Goal: Check status: Check status

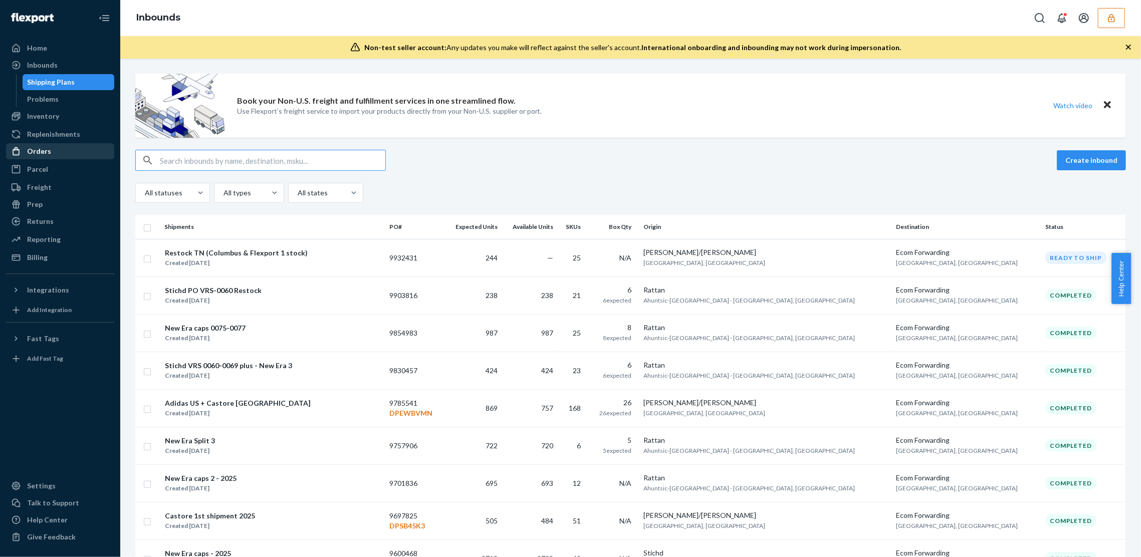
click at [44, 145] on div "Orders" at bounding box center [60, 151] width 106 height 14
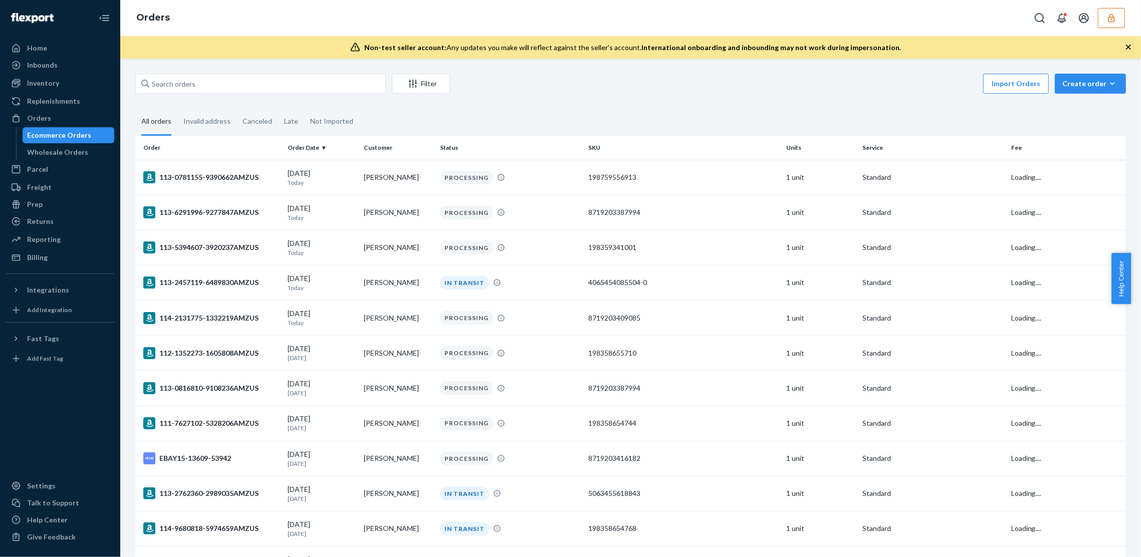
click at [630, 91] on div "Import Orders Create order Ecommerce order Removal order" at bounding box center [791, 85] width 670 height 23
click at [1056, 80] on button "Create order Ecommerce order Removal order" at bounding box center [1090, 84] width 71 height 20
click at [619, 88] on div "Import Orders Create order Ecommerce order Removal order" at bounding box center [791, 85] width 670 height 23
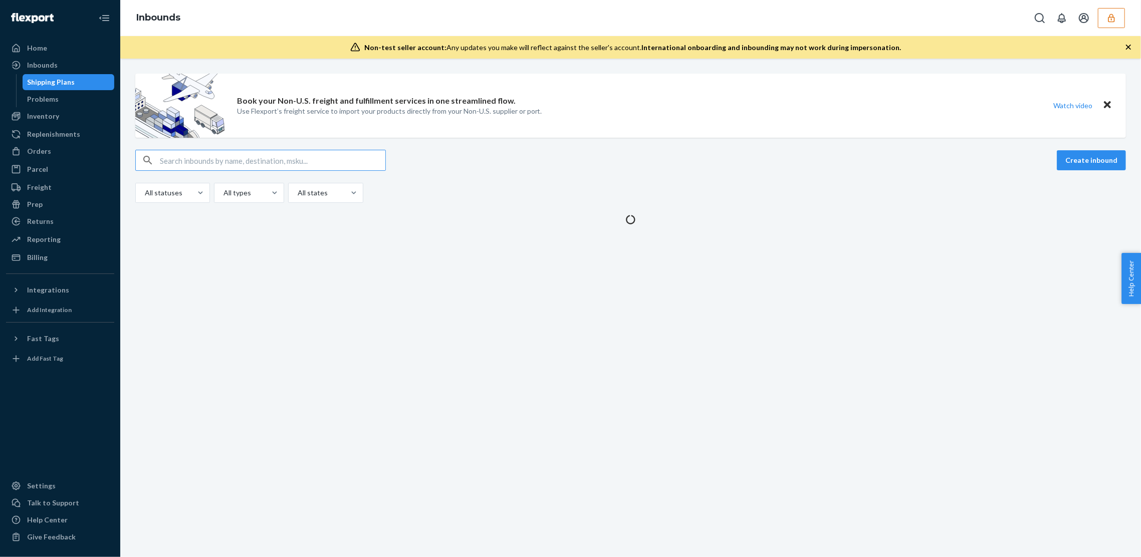
click at [1116, 24] on button "button" at bounding box center [1111, 18] width 27 height 20
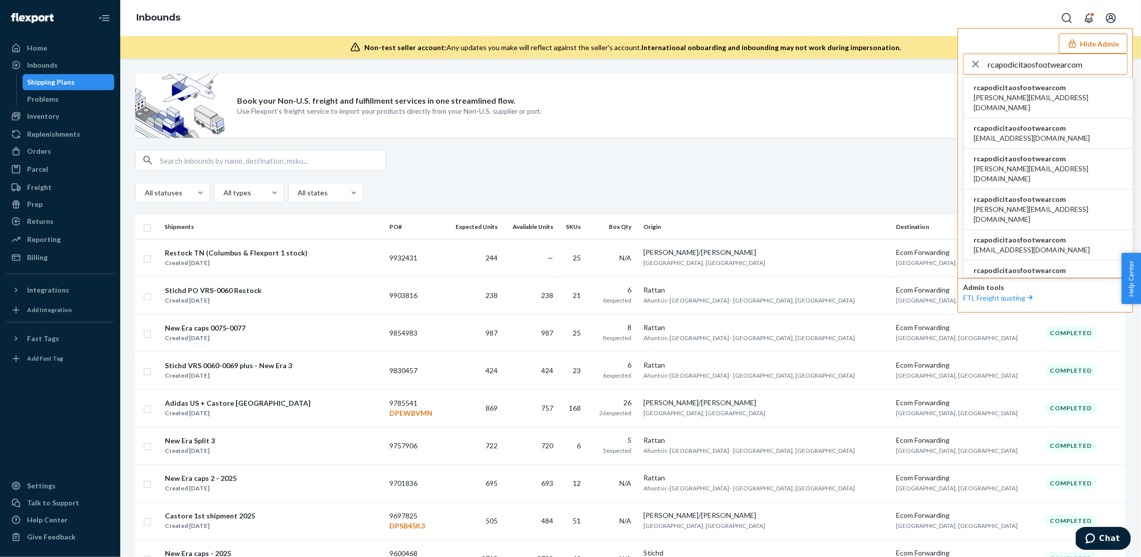
type input "rcapodicitaosfootwearcom"
click at [1019, 97] on span "a.candia@aventus.com" at bounding box center [1048, 103] width 149 height 20
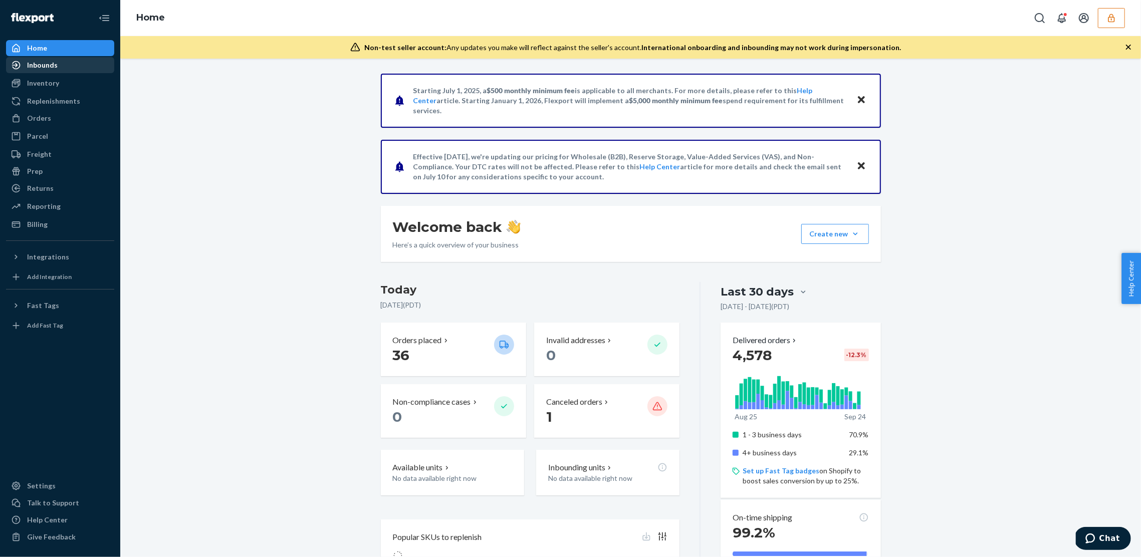
click at [96, 69] on div "Inbounds" at bounding box center [60, 65] width 106 height 14
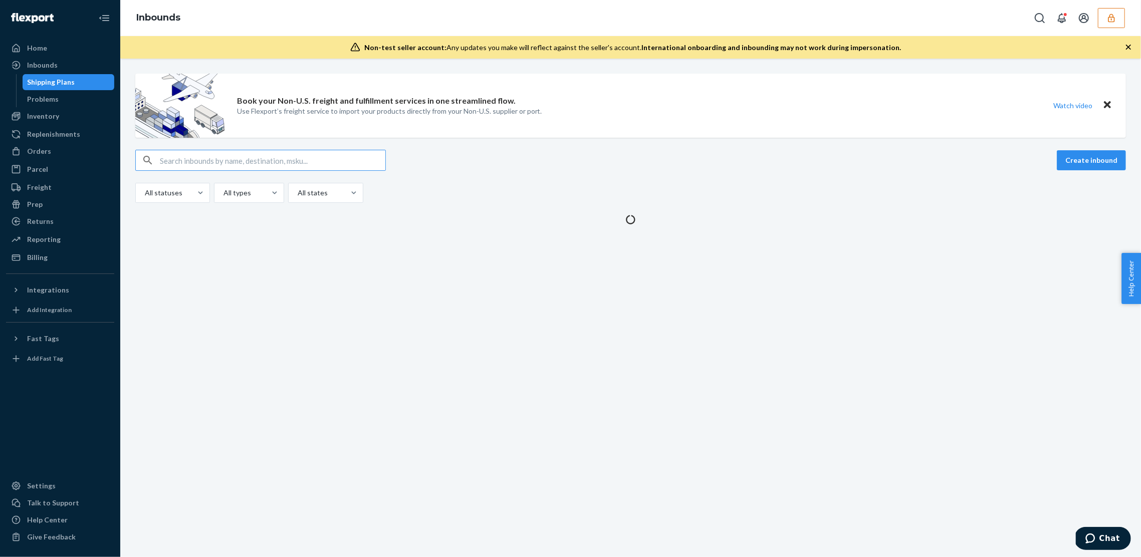
click at [263, 157] on input "text" at bounding box center [273, 160] width 226 height 20
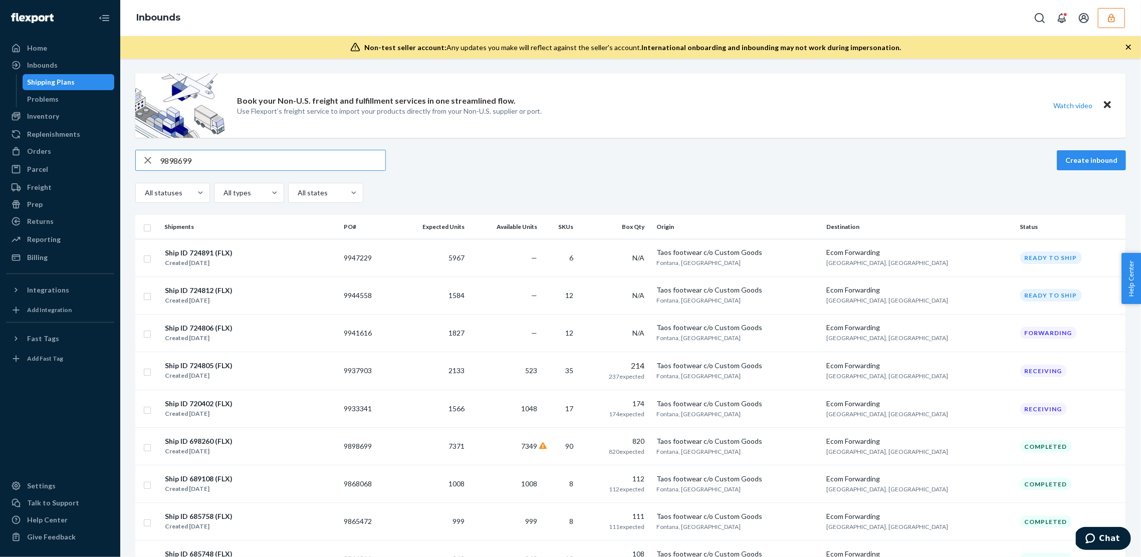
type input "9898699"
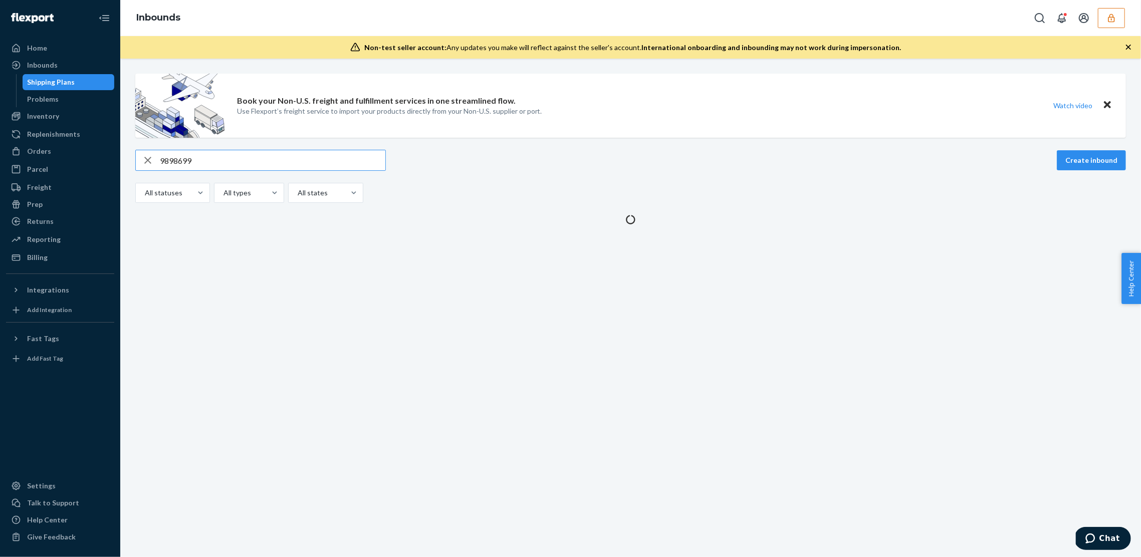
type input "9898699"
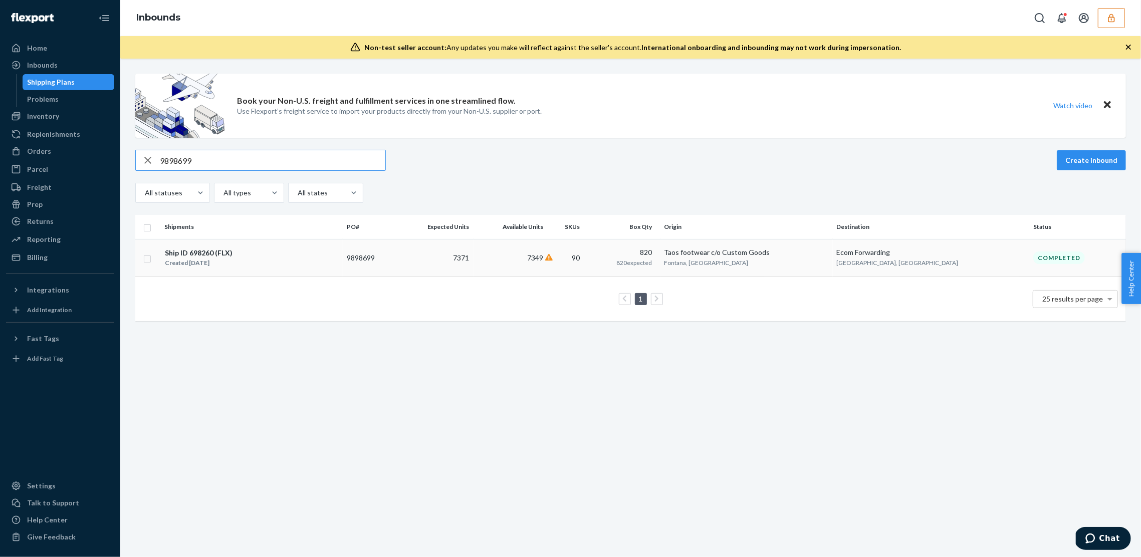
click at [525, 251] on td "7349" at bounding box center [511, 258] width 74 height 38
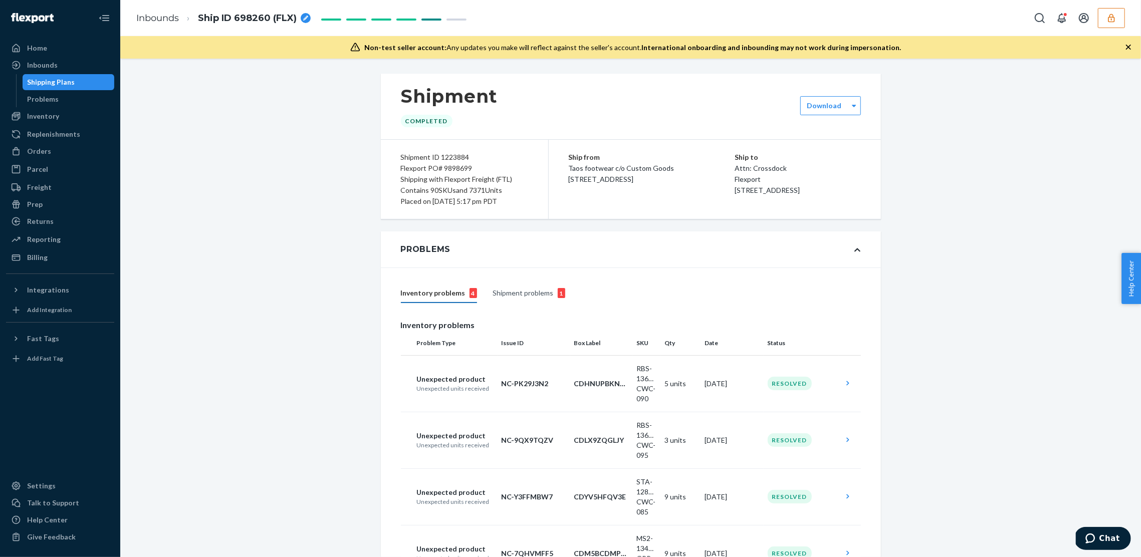
scroll to position [5838, 0]
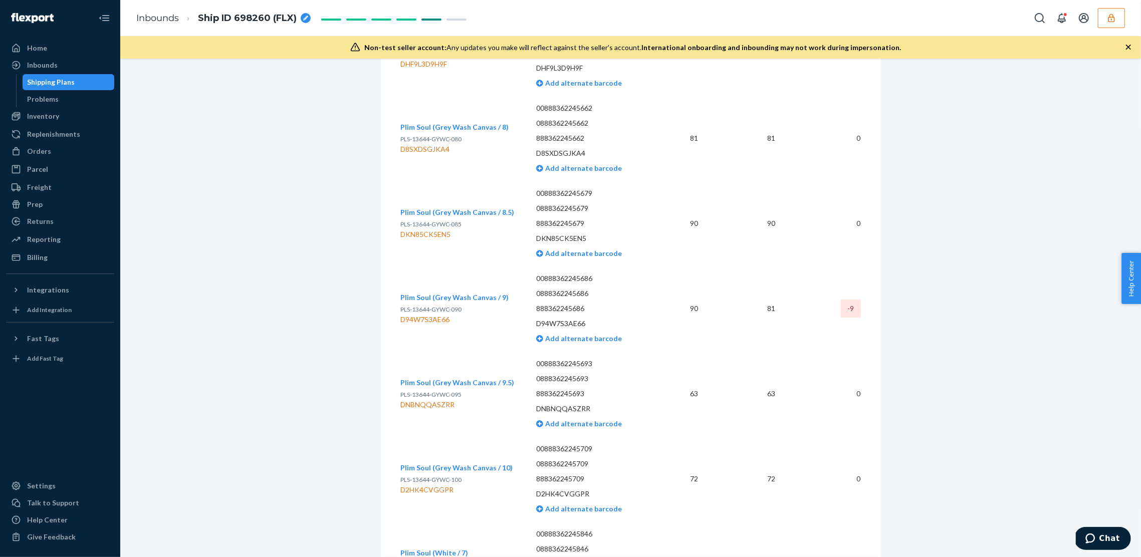
click at [811, 157] on td "0" at bounding box center [822, 138] width 77 height 85
click at [810, 155] on td "0" at bounding box center [822, 138] width 77 height 85
click at [745, 276] on td "81" at bounding box center [744, 308] width 77 height 85
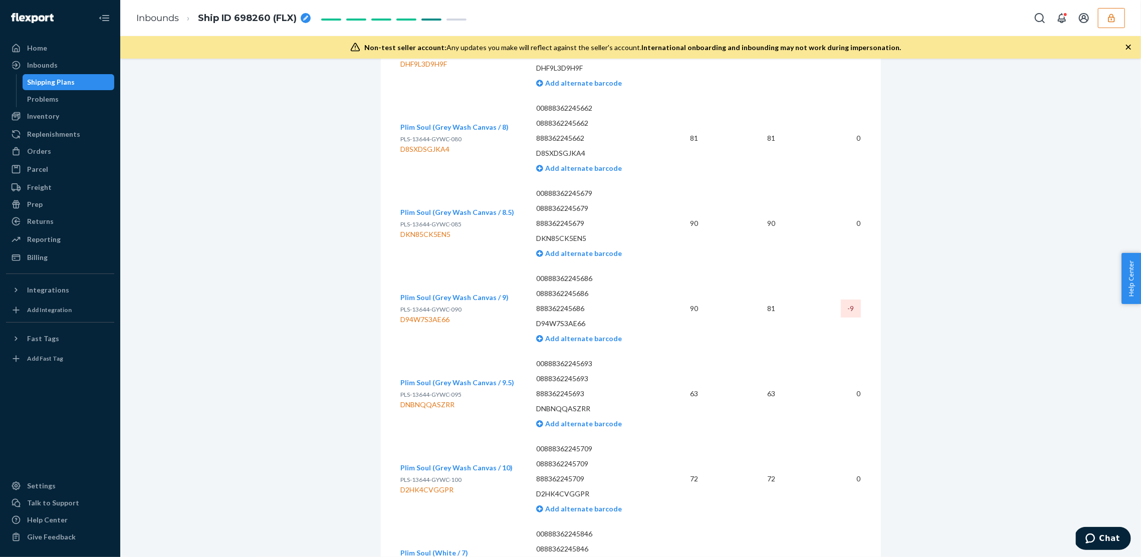
click at [728, 266] on td "81" at bounding box center [744, 308] width 77 height 85
click at [727, 266] on td "81" at bounding box center [744, 308] width 77 height 85
click at [718, 267] on td "81" at bounding box center [744, 308] width 77 height 85
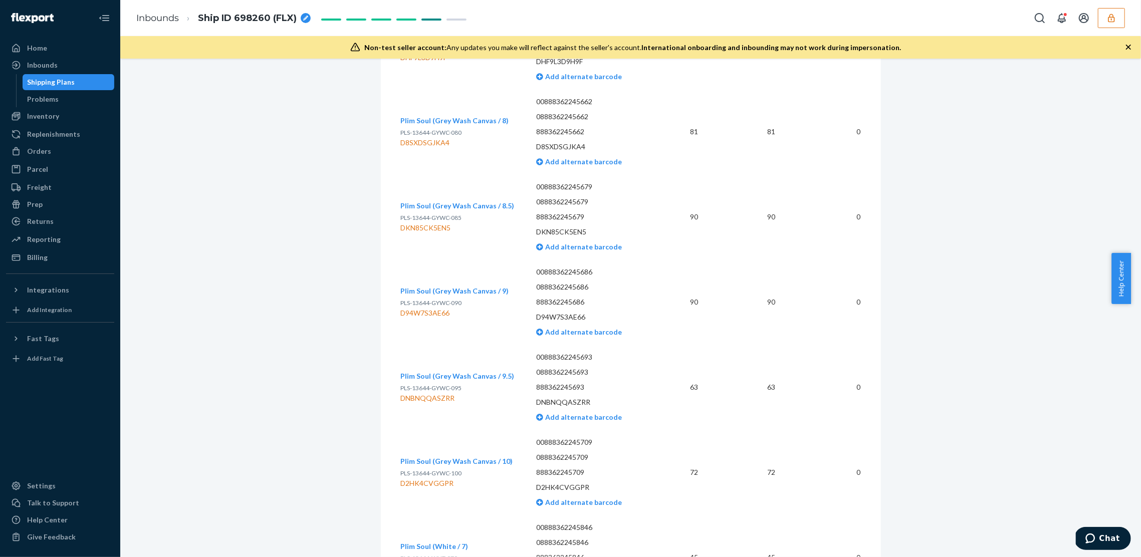
scroll to position [5838, 0]
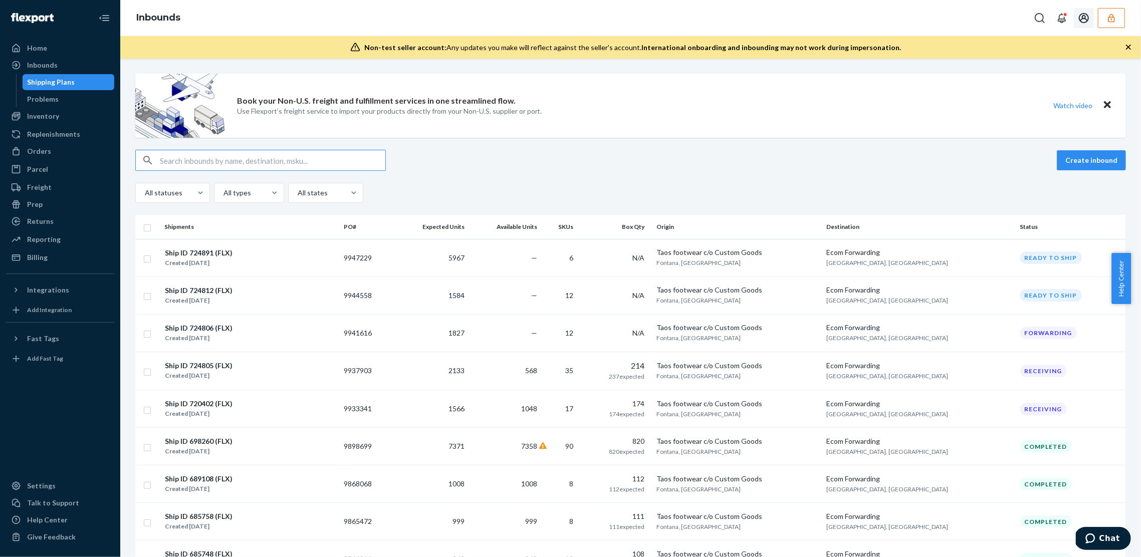
click at [1119, 18] on button "button" at bounding box center [1111, 18] width 27 height 20
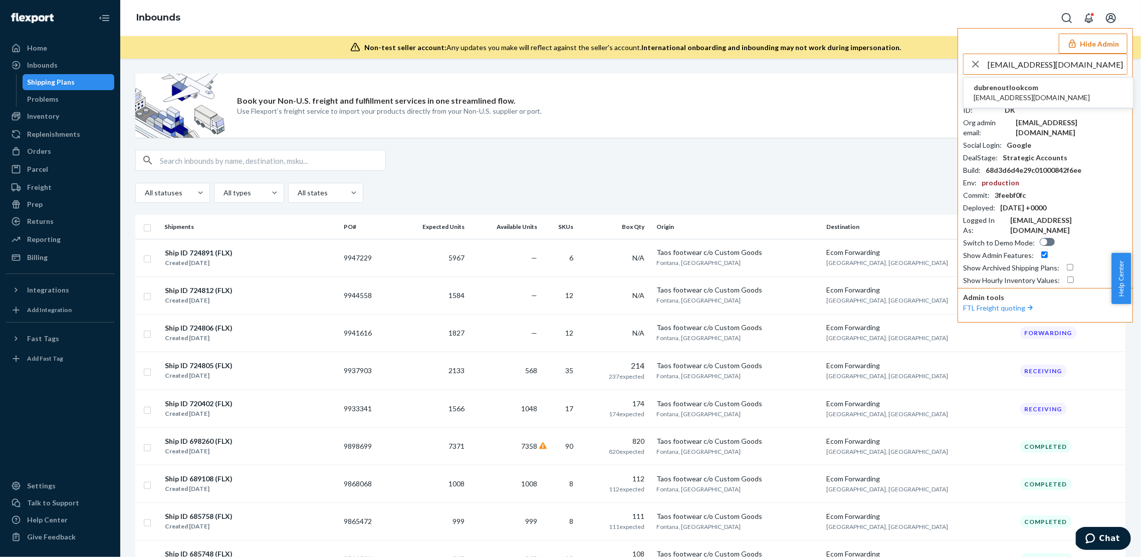
type input "dubren@outlook.com"
click at [1016, 87] on span "dubrenoutlookcom" at bounding box center [1032, 88] width 116 height 10
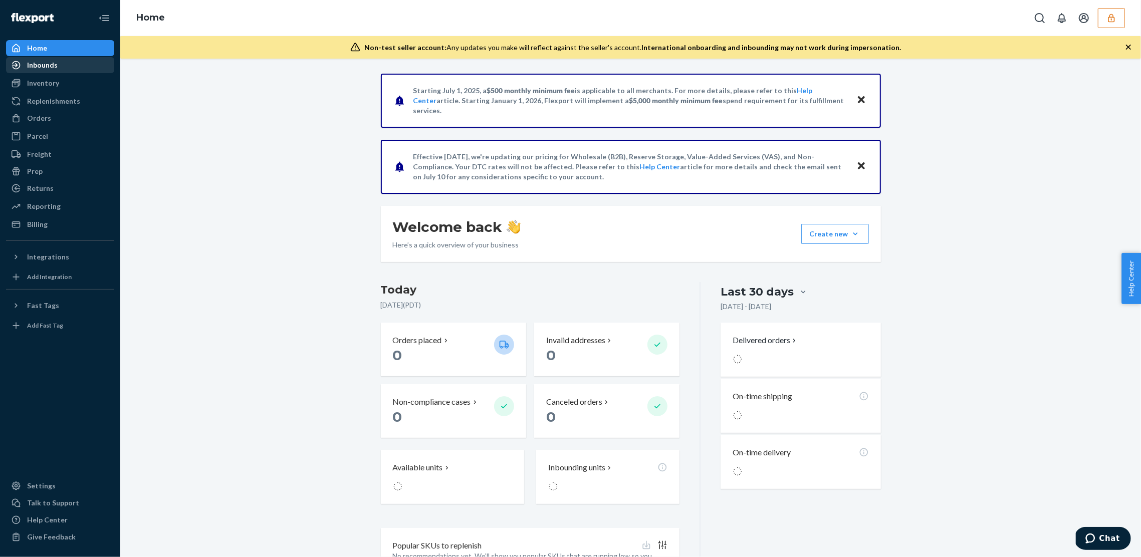
click at [46, 64] on div "Inbounds" at bounding box center [42, 65] width 31 height 10
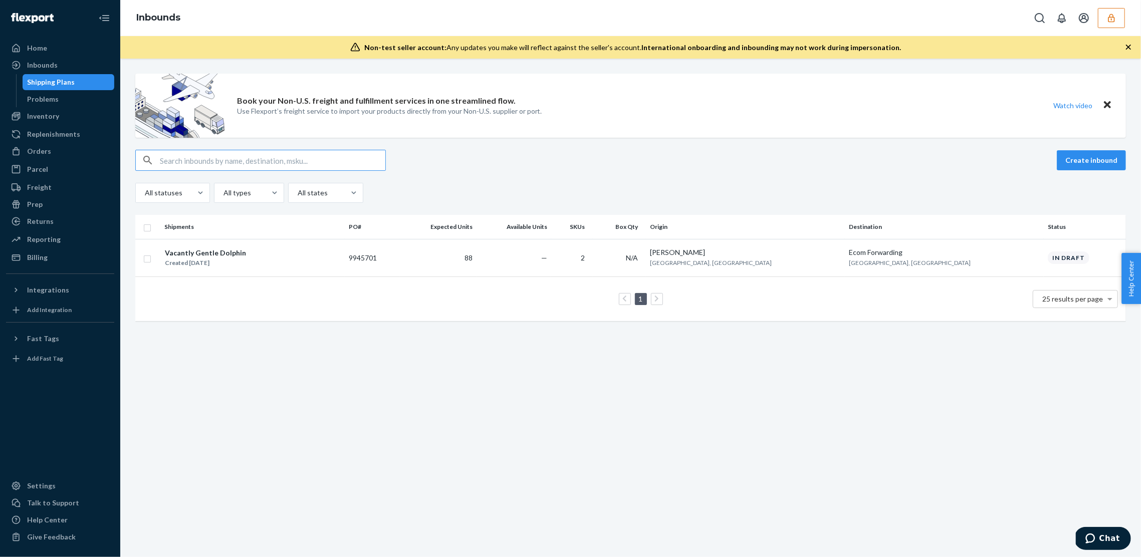
click at [787, 177] on div "Create inbound All statuses All types All states" at bounding box center [630, 176] width 991 height 53
click at [622, 176] on div "Create inbound All statuses All types All states" at bounding box center [630, 176] width 991 height 53
click at [400, 268] on td "9945701" at bounding box center [372, 258] width 55 height 38
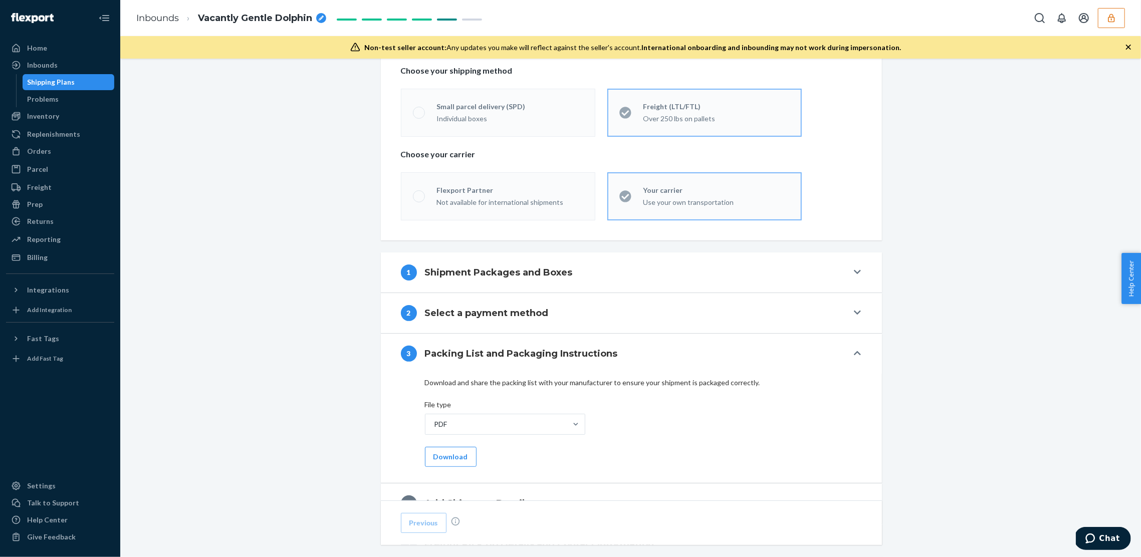
click at [300, 237] on div "Shipment In draft Shipment details Contains 2 SKUs and 88 Units Ship from Serge…" at bounding box center [631, 307] width 1006 height 819
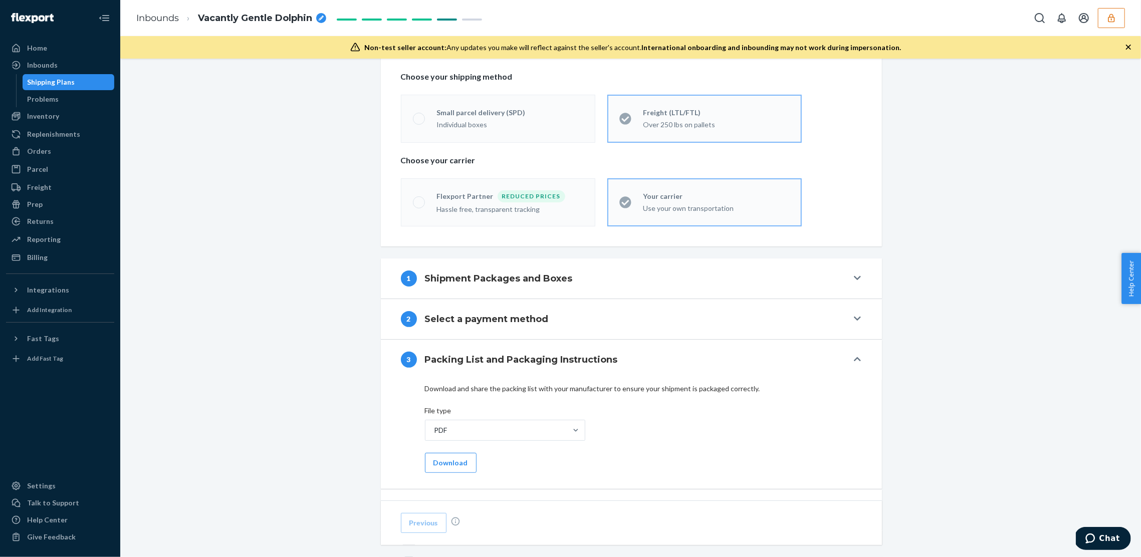
scroll to position [159, 0]
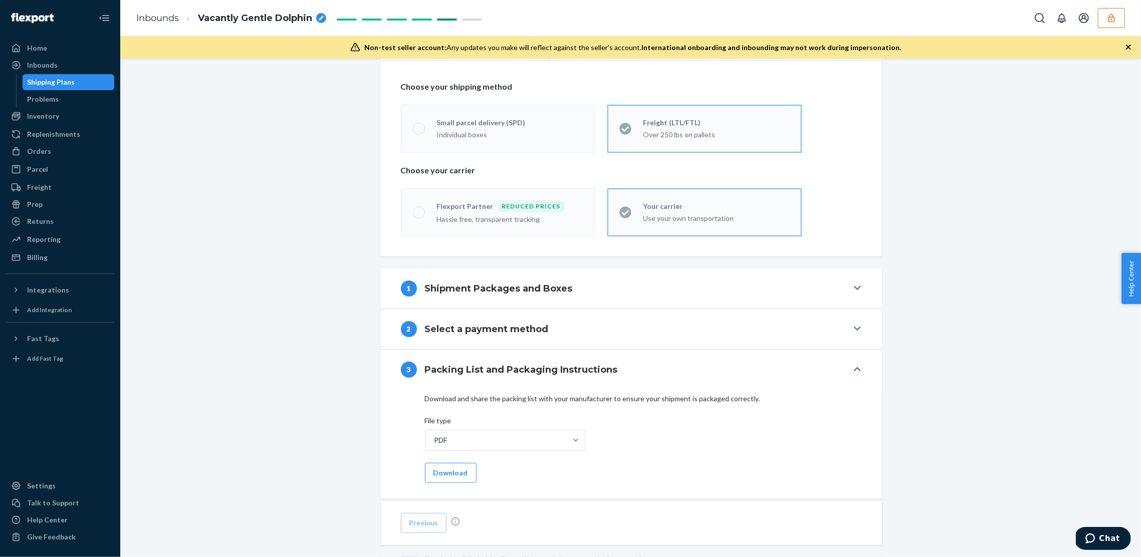
click at [1108, 17] on icon "button" at bounding box center [1112, 18] width 10 height 10
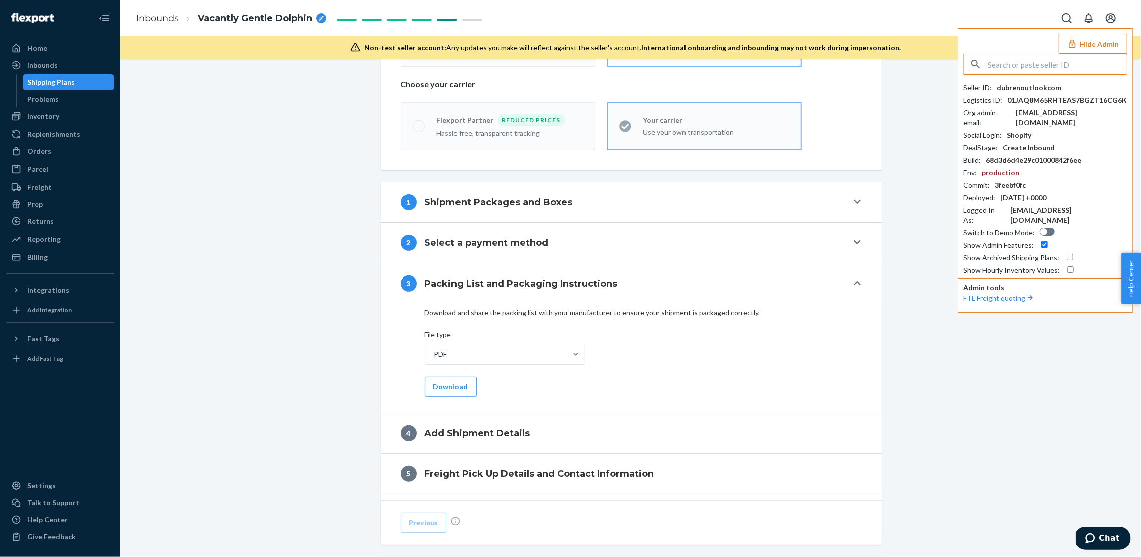
scroll to position [255, 0]
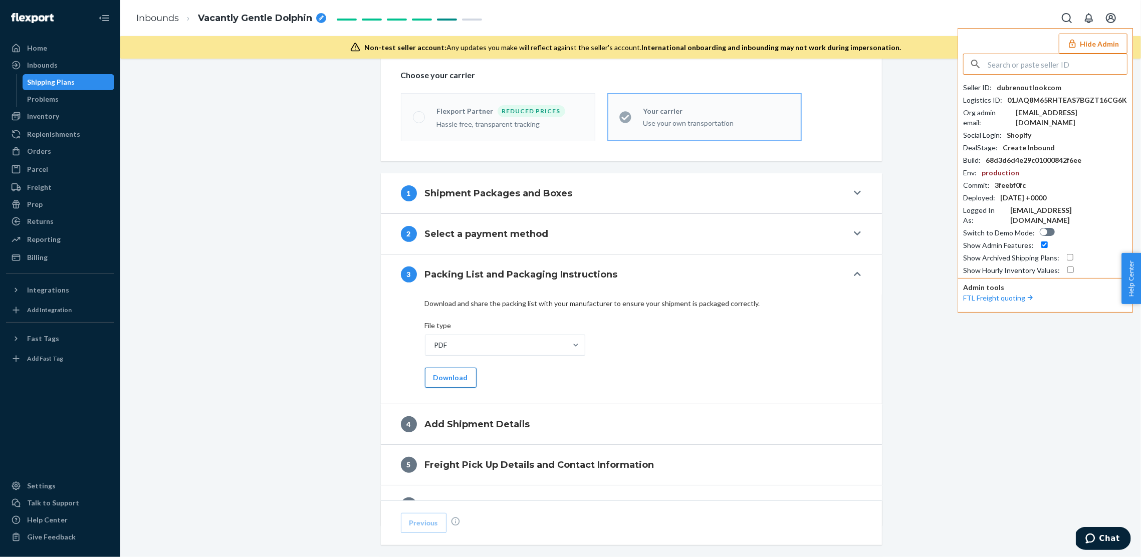
click at [429, 384] on button "Download" at bounding box center [451, 378] width 52 height 20
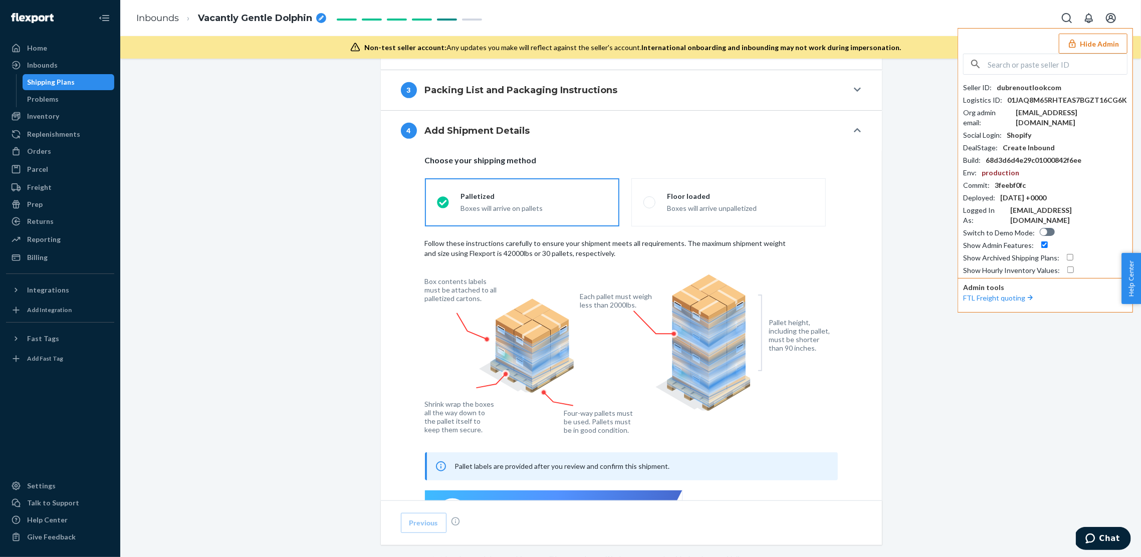
scroll to position [279, 0]
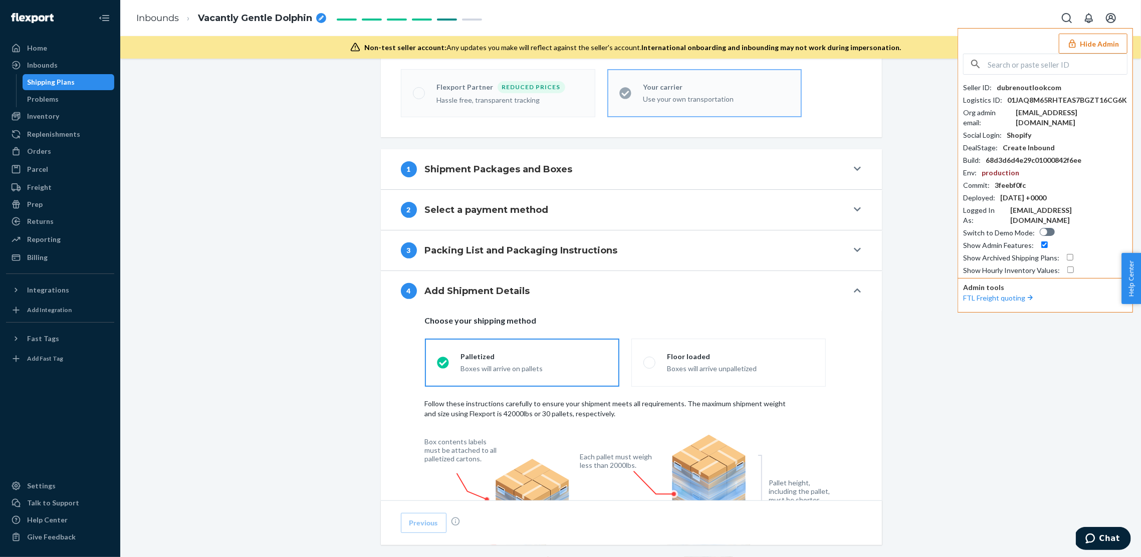
click at [540, 253] on h4 "Packing List and Packaging Instructions" at bounding box center [521, 250] width 193 height 13
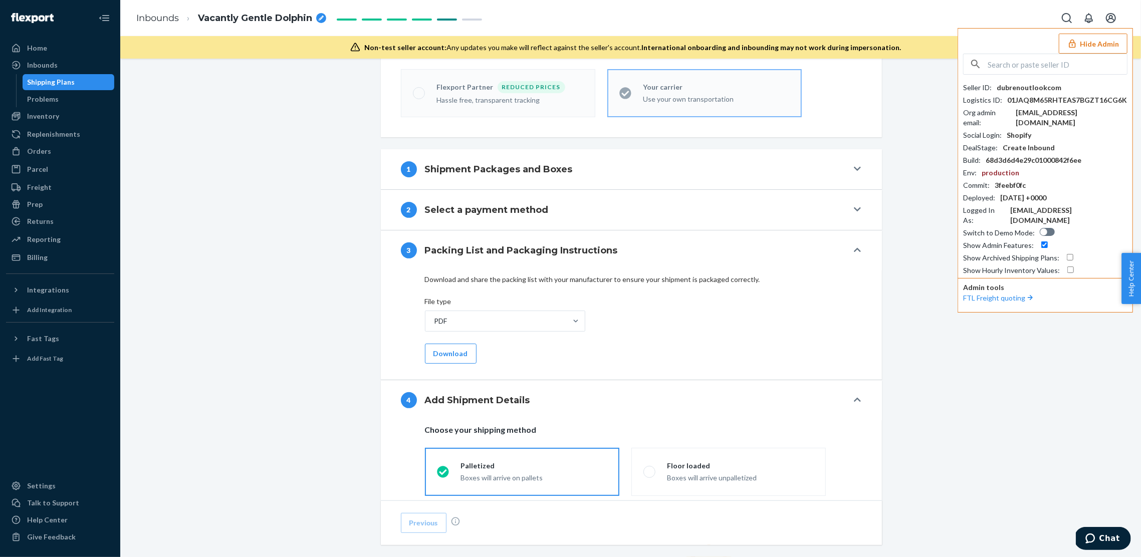
click at [329, 265] on div "Shipment In draft Shipment details Contains 2 SKUs and 88 Units Ship from Serge…" at bounding box center [631, 428] width 1006 height 1267
click at [244, 159] on div "Shipment In draft Shipment details Contains 2 SKUs and 88 Units Ship from Serge…" at bounding box center [631, 425] width 1006 height 1267
click at [223, 206] on div "Shipment In draft Shipment details Contains 2 SKUs and 88 Units Ship from Serge…" at bounding box center [631, 425] width 1006 height 1267
click at [1058, 73] on input "text" at bounding box center [1057, 64] width 139 height 20
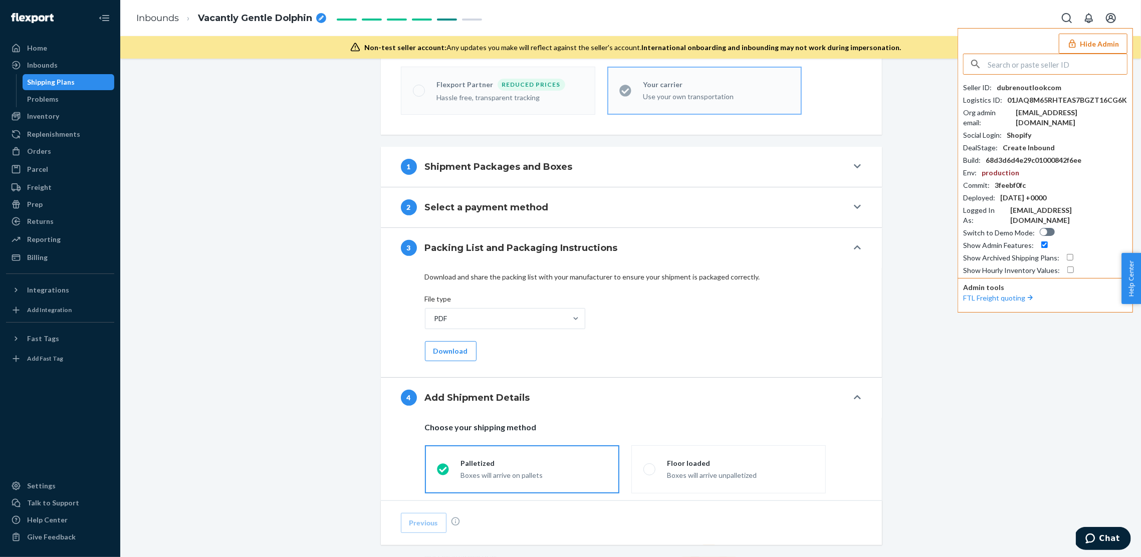
paste input "sfnonboardingjourneyusflexportcom"
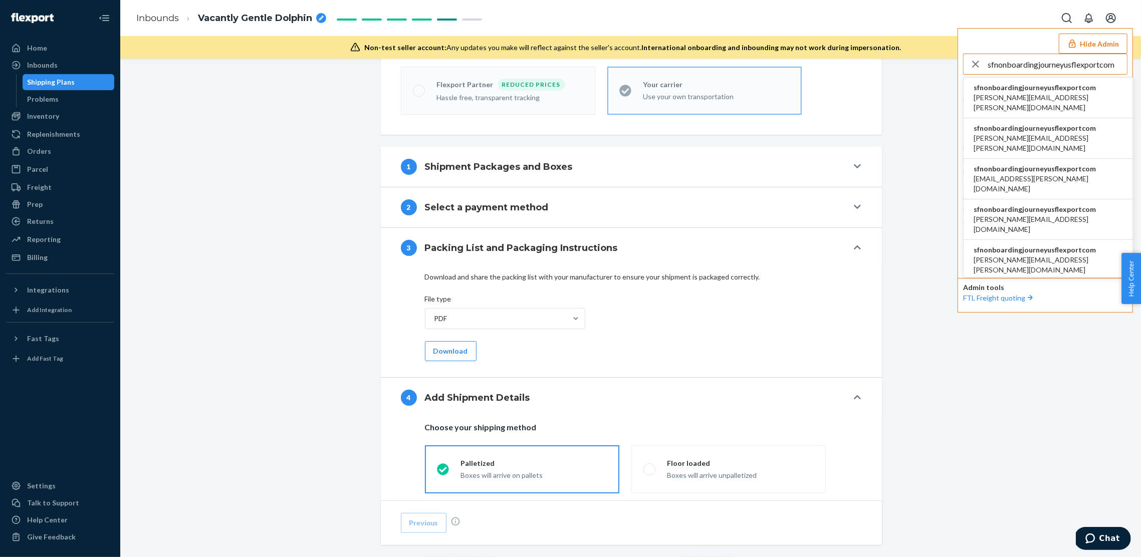
type input "sfnonboardingjourneyusflexportcom"
click at [1021, 93] on span "andrew.ahsen@alogic.co" at bounding box center [1048, 103] width 149 height 20
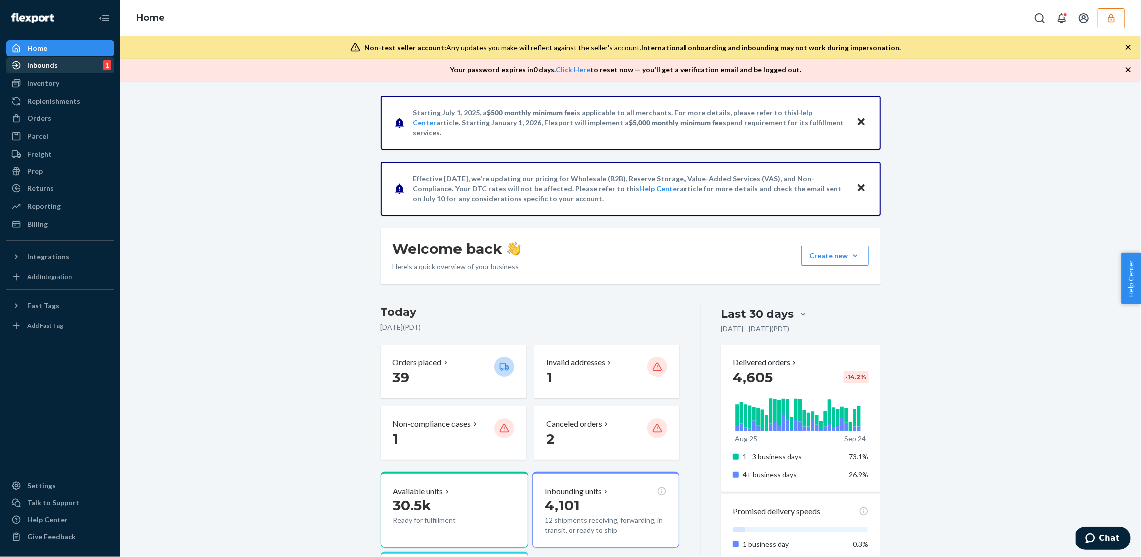
click at [32, 65] on div "Inbounds" at bounding box center [42, 65] width 31 height 10
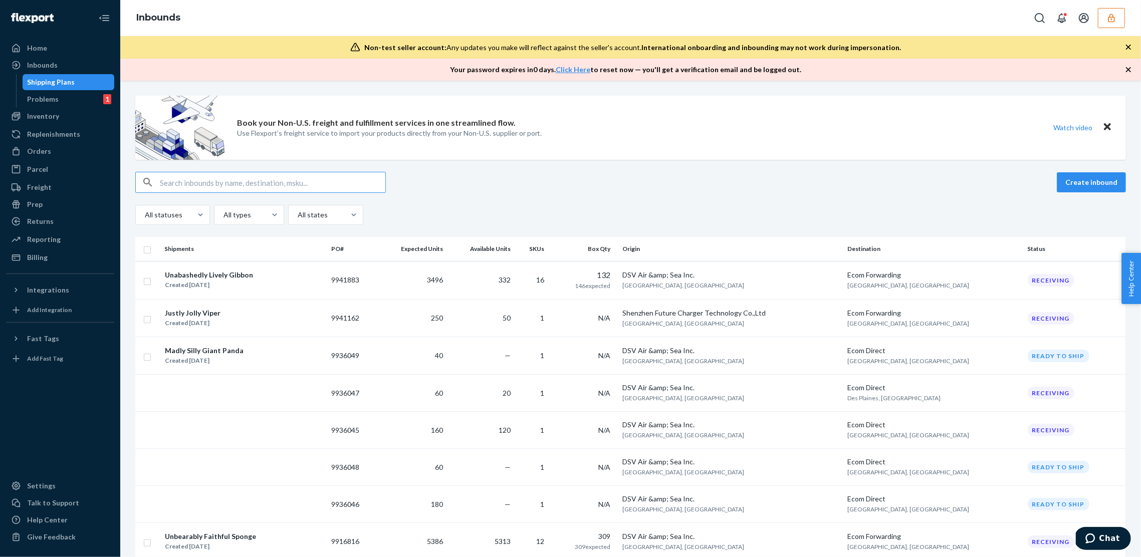
click at [184, 179] on input "text" at bounding box center [273, 182] width 226 height 20
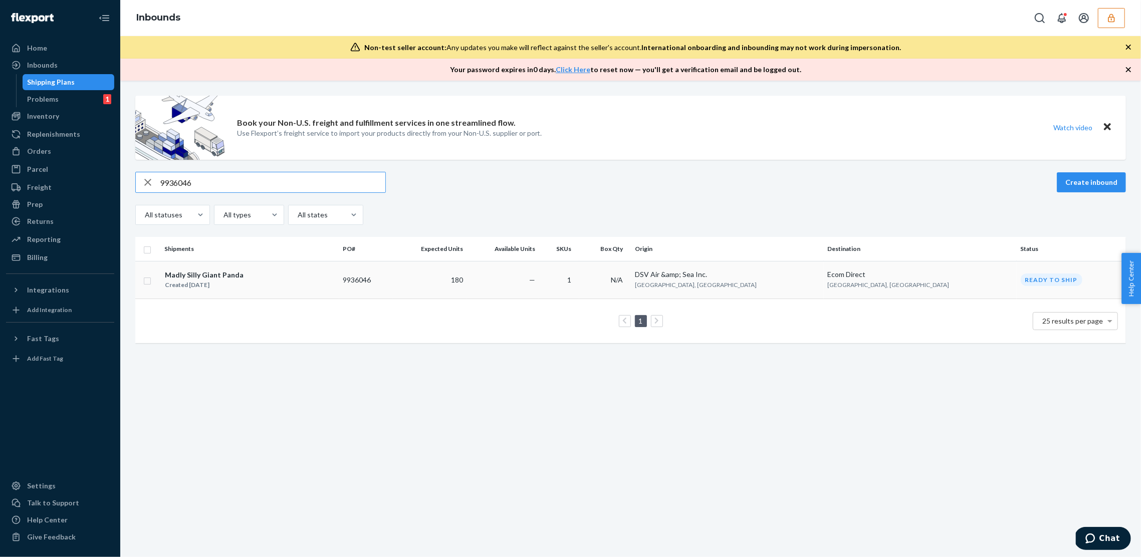
type input "9936046"
click at [339, 285] on td "Madly Silly Giant Panda Created [DATE]" at bounding box center [249, 280] width 179 height 38
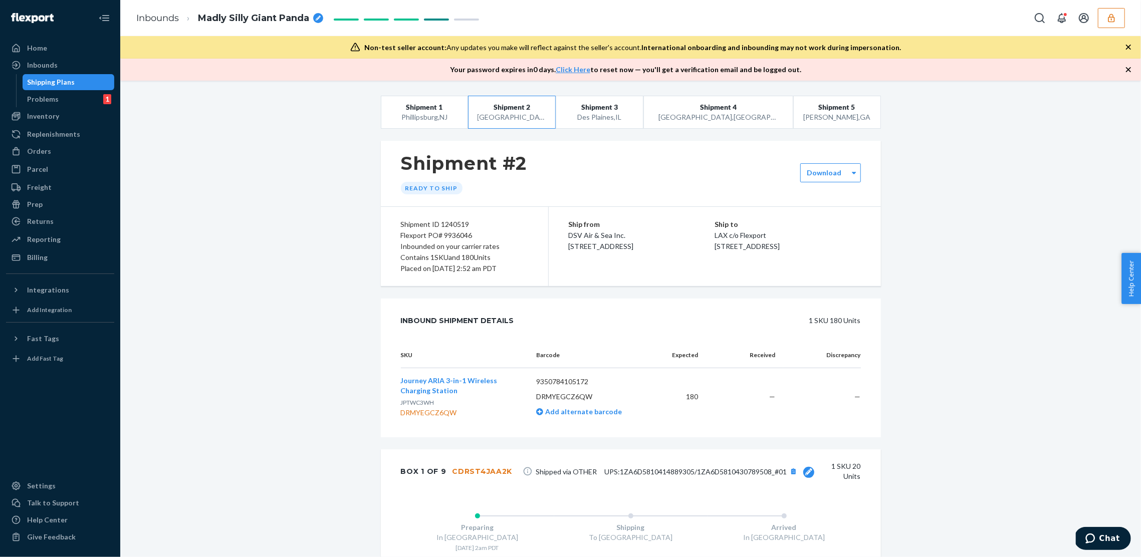
drag, startPoint x: 379, startPoint y: 192, endPoint x: 466, endPoint y: 189, distance: 86.3
click at [465, 189] on div "Shipment #2 Ready to ship" at bounding box center [631, 174] width 500 height 66
click at [471, 247] on div "Inbounded on your carrier rates" at bounding box center [464, 246] width 127 height 11
drag, startPoint x: 504, startPoint y: 245, endPoint x: 392, endPoint y: 251, distance: 112.4
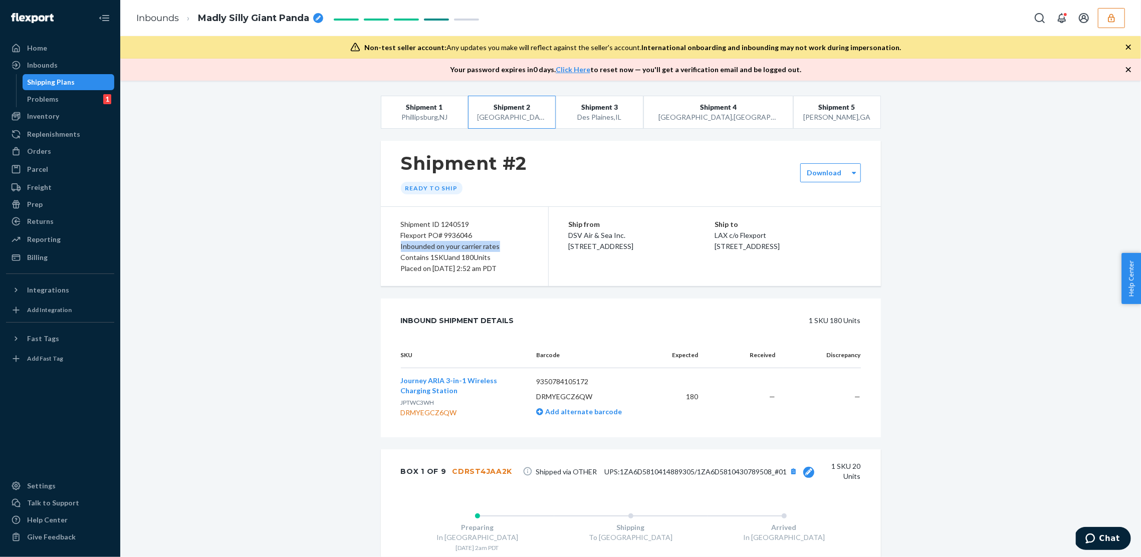
click at [392, 251] on div "Shipment ID 1240519 Flexport PO# 9936046 Inbounded on your carrier rates Contai…" at bounding box center [465, 246] width 168 height 79
click at [500, 224] on div "Shipment ID 1240519" at bounding box center [464, 224] width 127 height 11
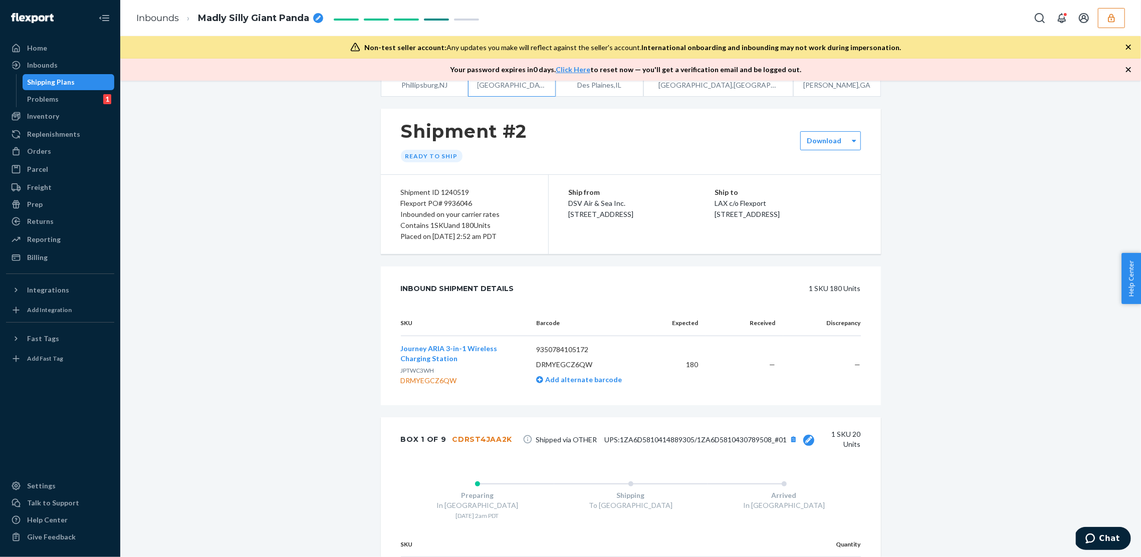
scroll to position [233, 0]
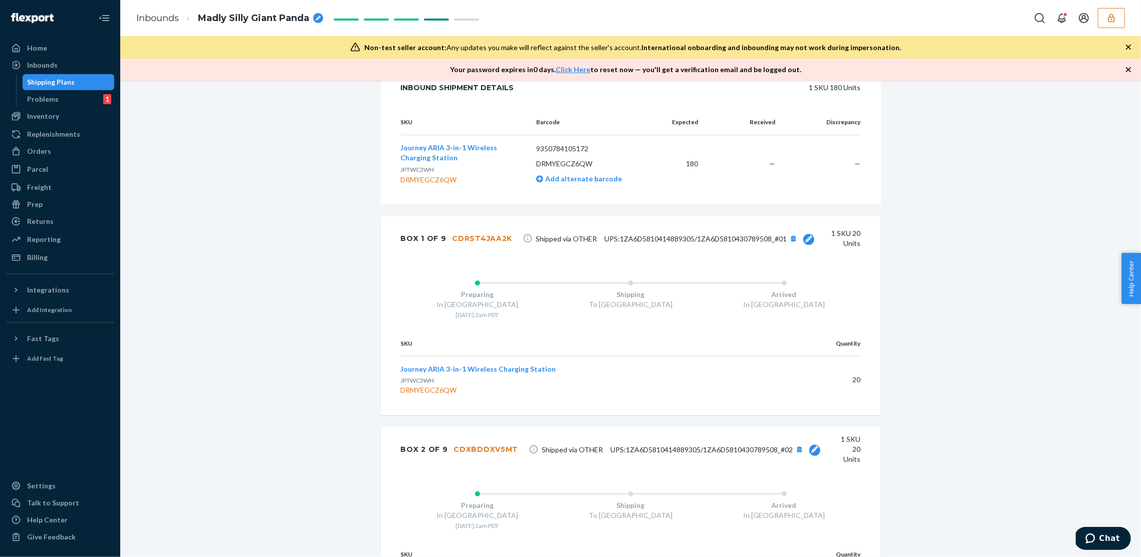
click at [664, 250] on div "Box 1 of 9 CDRST4JAA2K Shipped via OTHER UPS:1ZA6D5810414889305/1ZA6D5810430789…" at bounding box center [631, 239] width 500 height 44
click at [665, 240] on span "UPS:1ZA6D5810414889305/1ZA6D5810430789508_#01" at bounding box center [696, 239] width 182 height 9
click at [665, 240] on div "Update" at bounding box center [669, 239] width 24 height 10
click at [665, 240] on div "UPS:1ZA6D5810414889305/1ZA6D5810430789508_#01 Update 1 SKU 20 Units" at bounding box center [690, 240] width 341 height 23
click at [562, 245] on input "UPS:1ZA6D5810414889305/1ZA6D5810430789508_#01" at bounding box center [588, 239] width 105 height 20
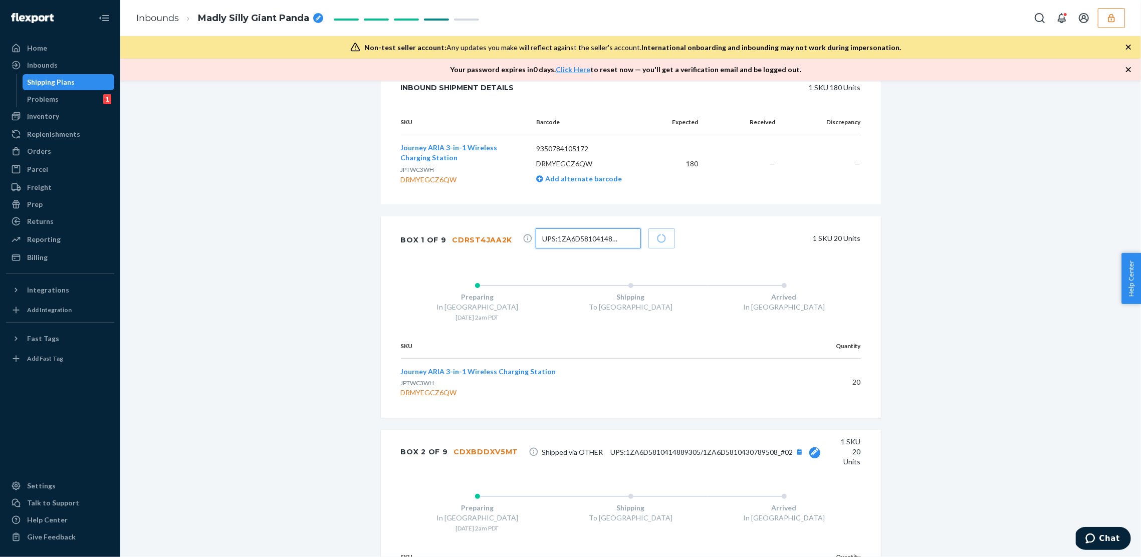
click at [562, 245] on input "UPS:1ZA6D5810414889305/1ZA6D5810430789508_#01" at bounding box center [588, 239] width 105 height 20
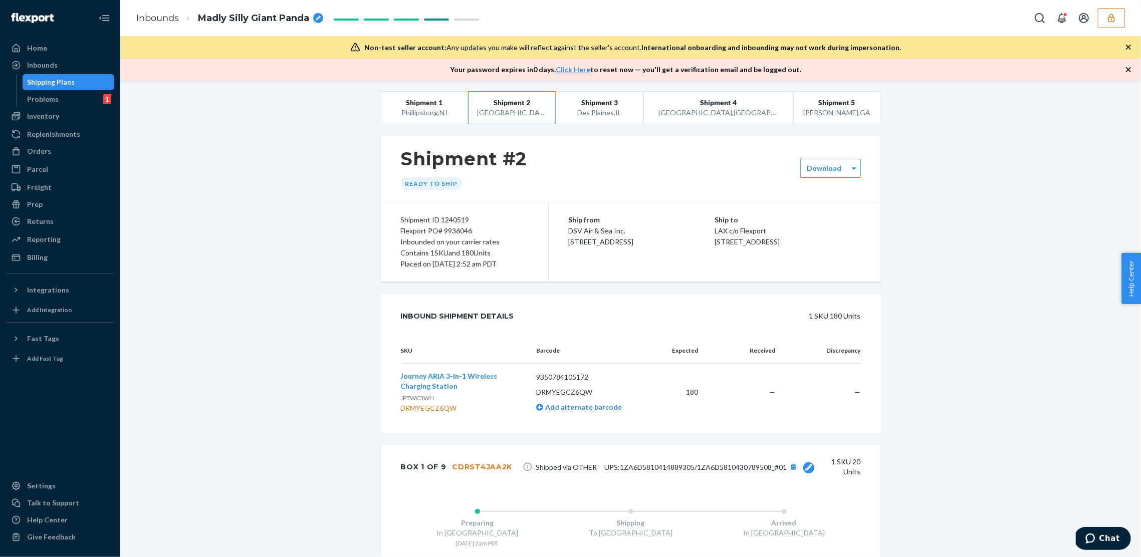
scroll to position [0, 0]
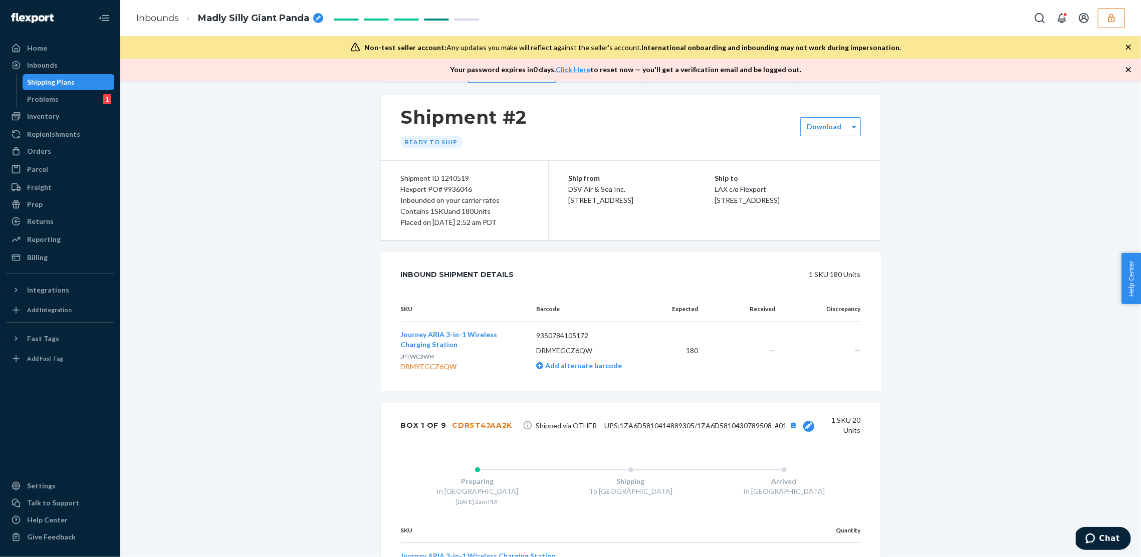
scroll to position [47, 0]
drag, startPoint x: 542, startPoint y: 136, endPoint x: 367, endPoint y: 139, distance: 174.5
click at [747, 204] on span "[STREET_ADDRESS]" at bounding box center [747, 200] width 65 height 9
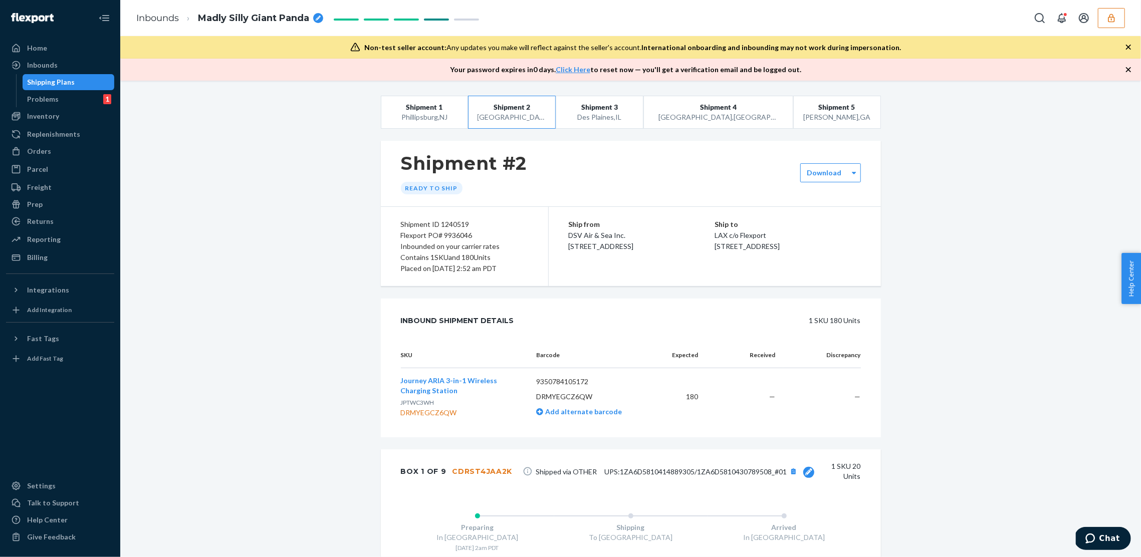
drag, startPoint x: 385, startPoint y: 183, endPoint x: 507, endPoint y: 179, distance: 122.4
click at [507, 179] on div "Shipment #2 Ready to ship" at bounding box center [631, 174] width 500 height 66
click at [486, 194] on div "Shipment #2 Ready to ship" at bounding box center [464, 174] width 126 height 42
drag, startPoint x: 475, startPoint y: 191, endPoint x: 380, endPoint y: 190, distance: 94.8
click at [381, 190] on div "Shipment #2 Ready to ship" at bounding box center [631, 174] width 500 height 66
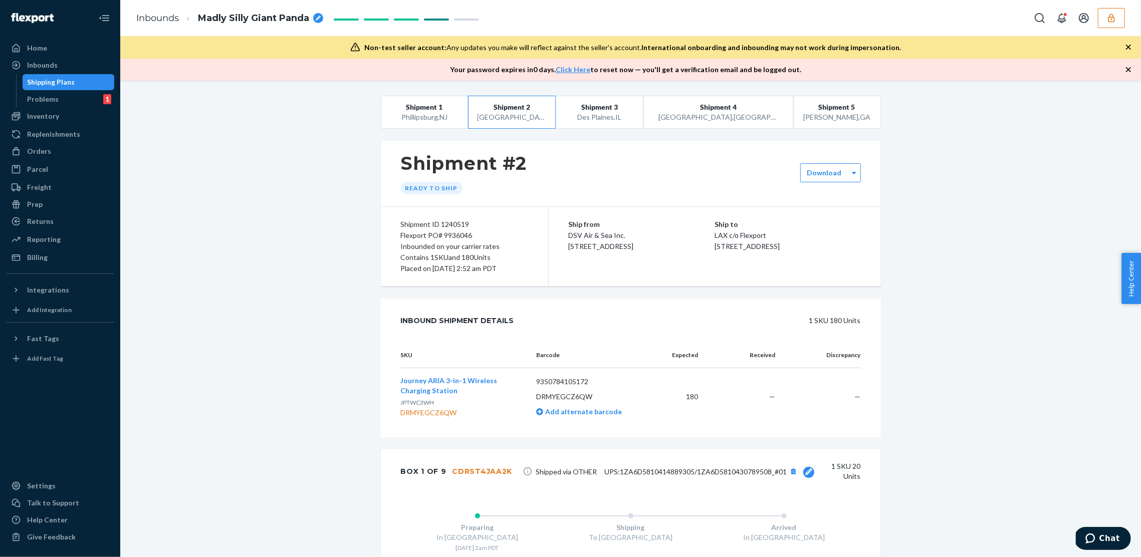
click at [381, 190] on div "Shipment #2 Ready to ship" at bounding box center [631, 174] width 500 height 66
click at [596, 116] on div "Des Plaines , IL" at bounding box center [599, 117] width 69 height 10
click at [554, 253] on div "Ship from DSV Air & Sea Inc. 19901 Western Ave Torrance, CA 90501 Ship to ORD c…" at bounding box center [715, 246] width 332 height 79
click at [704, 115] on div "Lewisville , TX" at bounding box center [718, 117] width 119 height 10
click at [837, 109] on span "Shipment 5" at bounding box center [837, 107] width 37 height 10
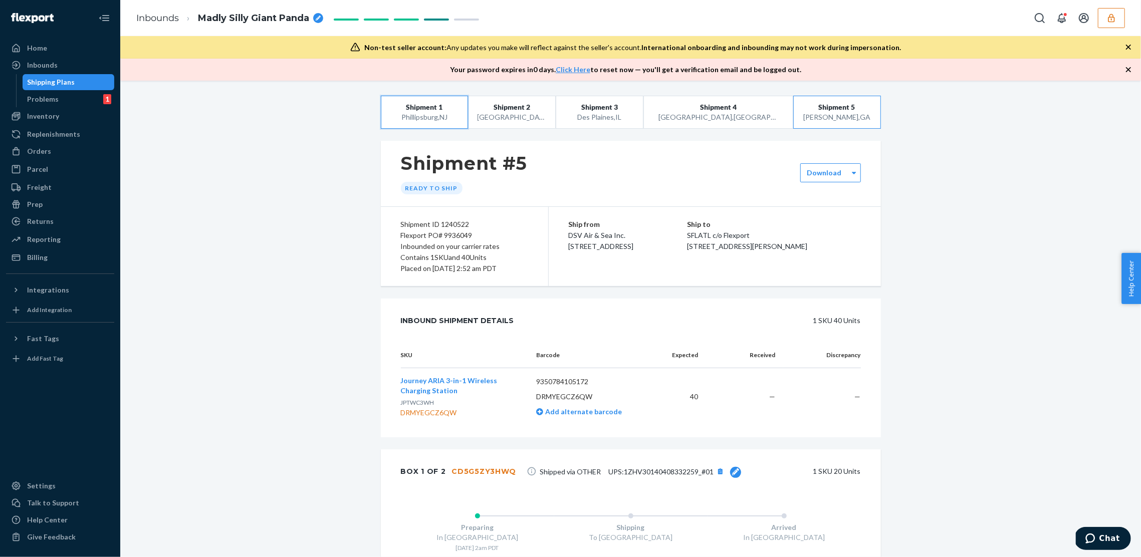
click at [450, 122] on div "Phillipsburg , NJ" at bounding box center [424, 117] width 69 height 10
click at [509, 121] on div "San Bernardino , CA" at bounding box center [512, 117] width 69 height 10
click at [53, 507] on div "Talk to Support" at bounding box center [53, 503] width 52 height 10
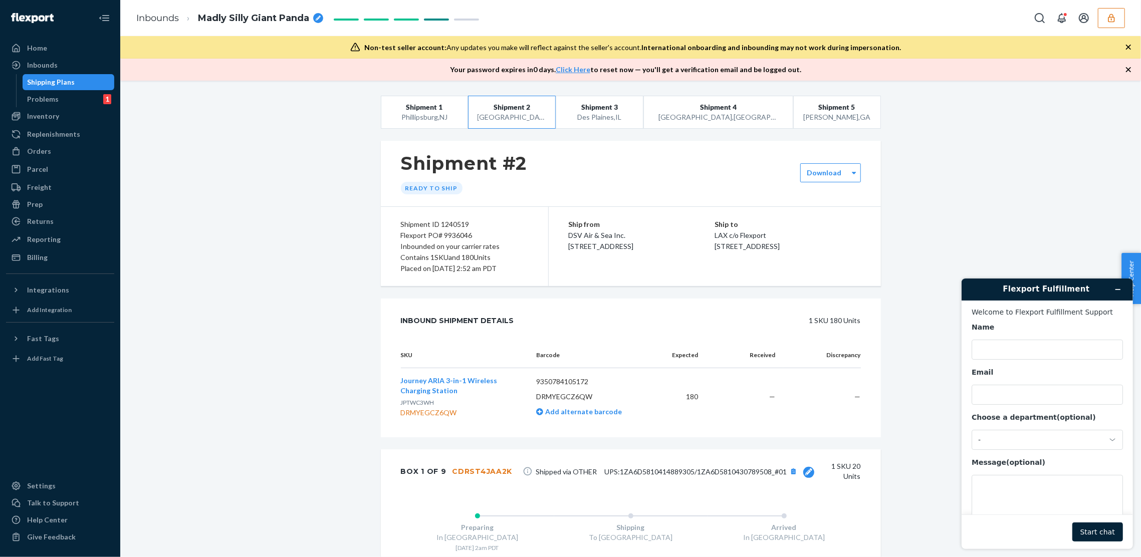
click at [48, 487] on div "Settings" at bounding box center [41, 486] width 29 height 10
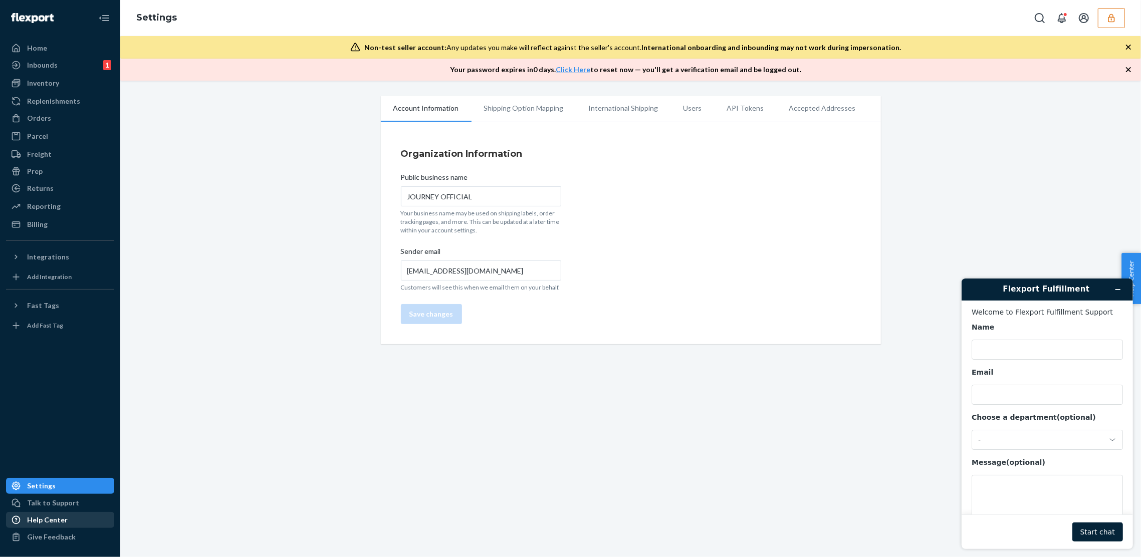
click at [43, 523] on div "Help Center" at bounding box center [47, 520] width 41 height 10
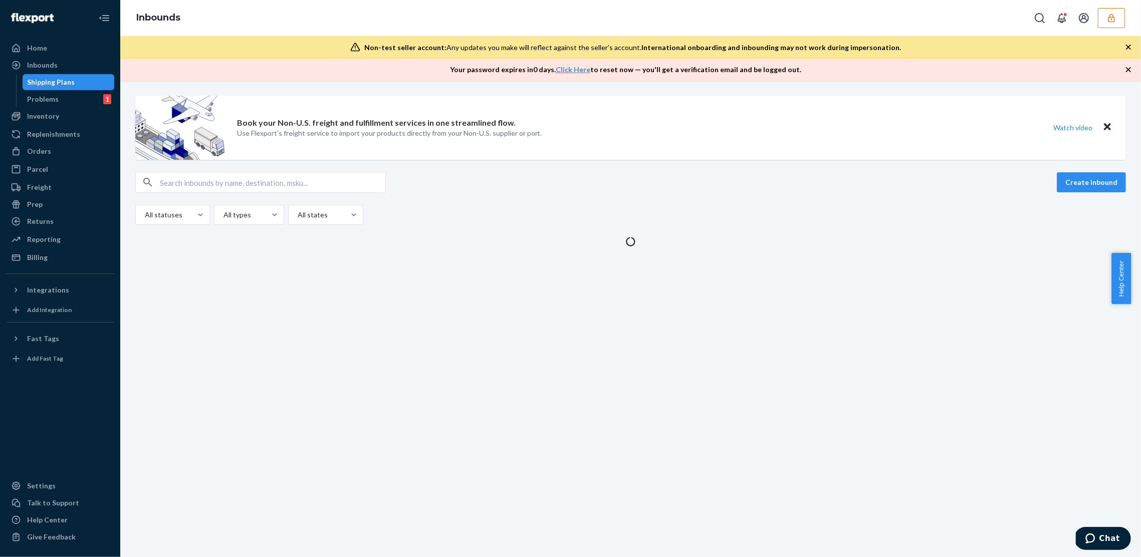
click at [1114, 19] on icon "button" at bounding box center [1111, 18] width 7 height 9
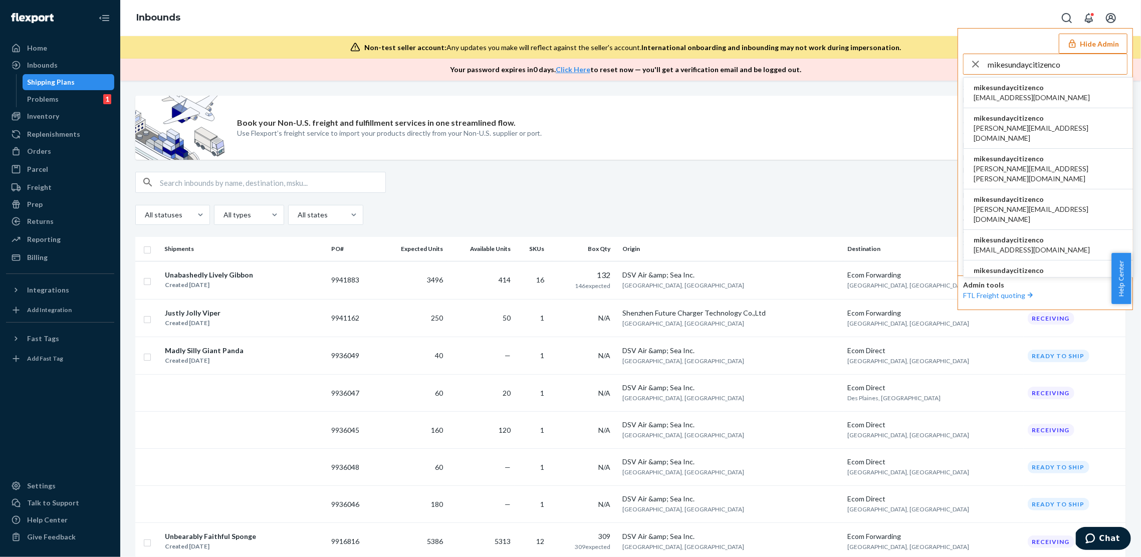
type input "mikesundaycitizenco"
click at [1018, 91] on span "mikesundaycitizenco" at bounding box center [1032, 88] width 116 height 10
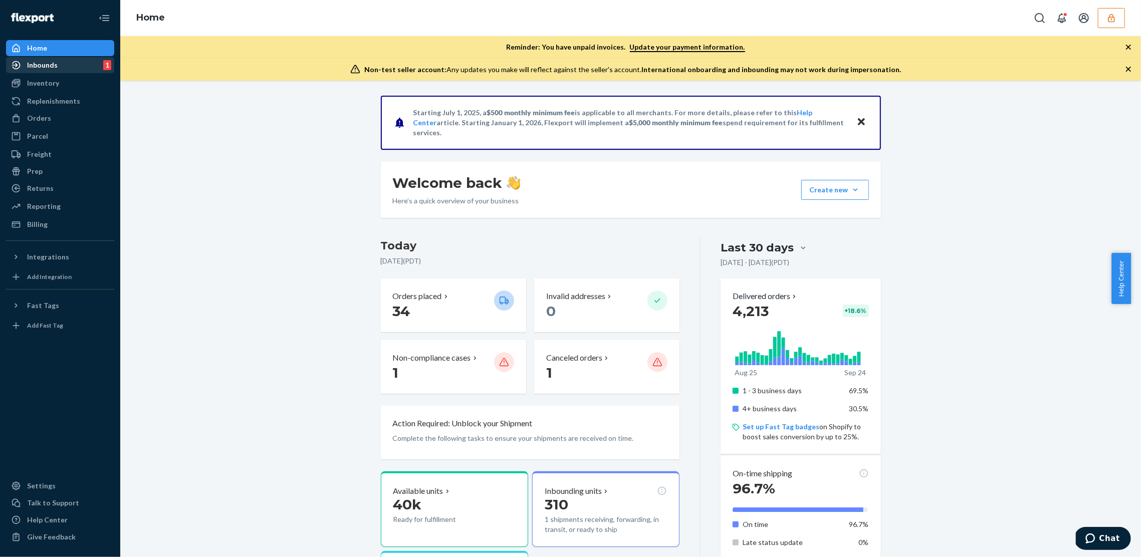
click at [49, 70] on div "Inbounds" at bounding box center [42, 65] width 31 height 10
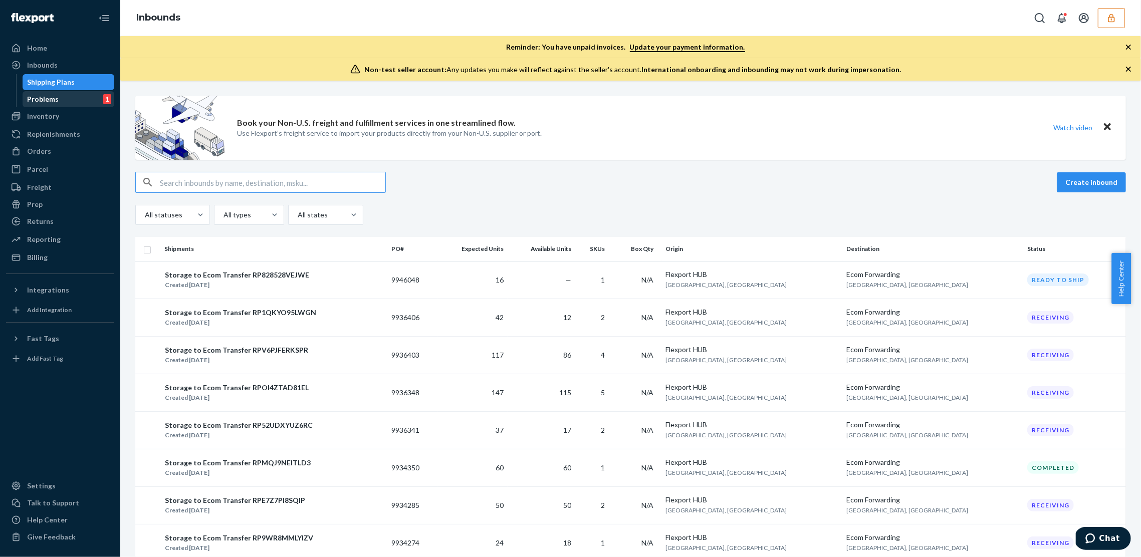
click at [31, 105] on div "Problems 1" at bounding box center [69, 99] width 90 height 14
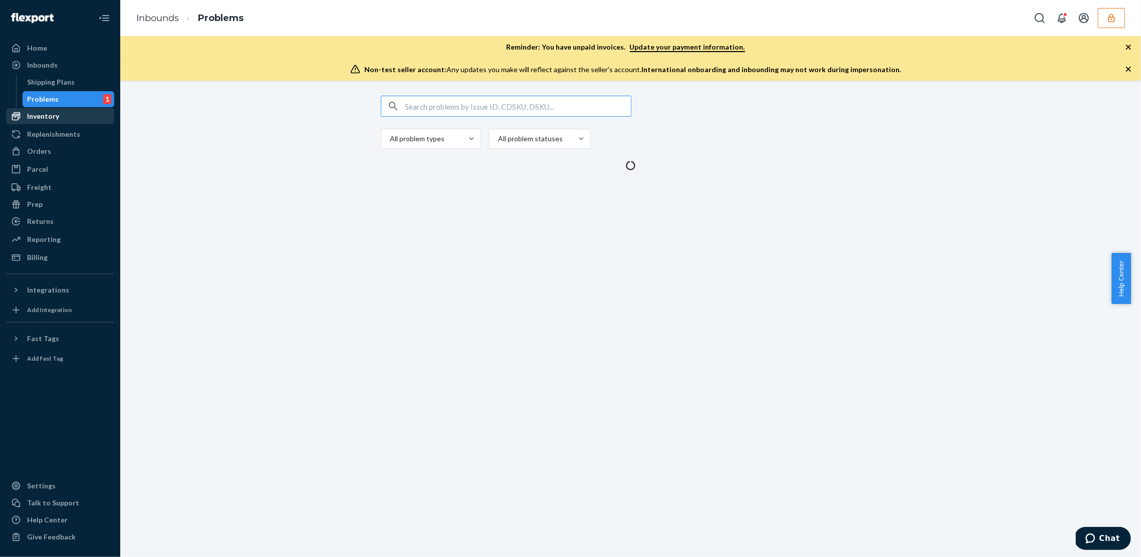
click at [40, 119] on div "Inventory" at bounding box center [43, 116] width 32 height 10
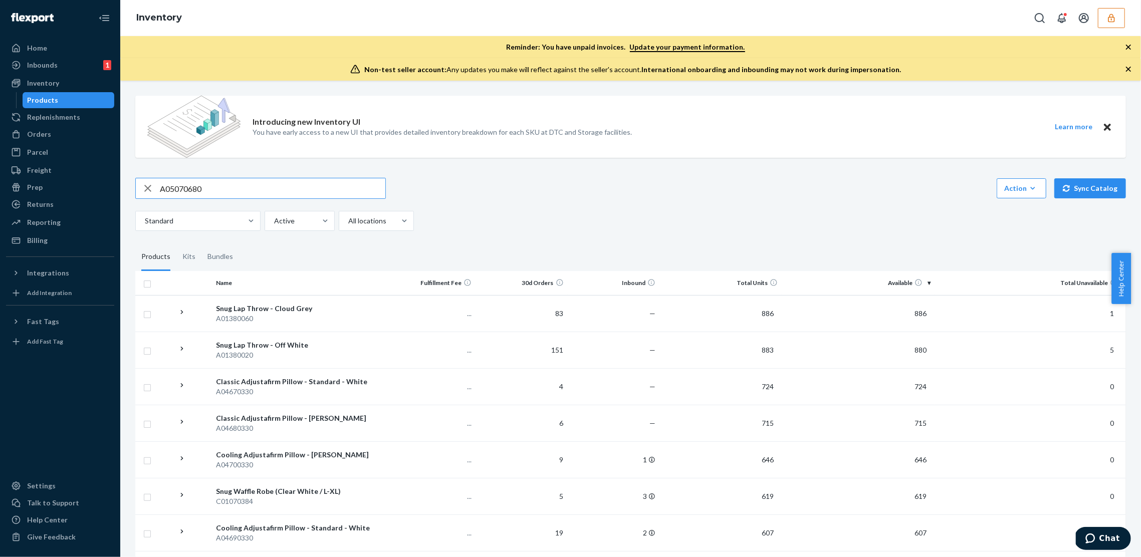
type input "A05070680"
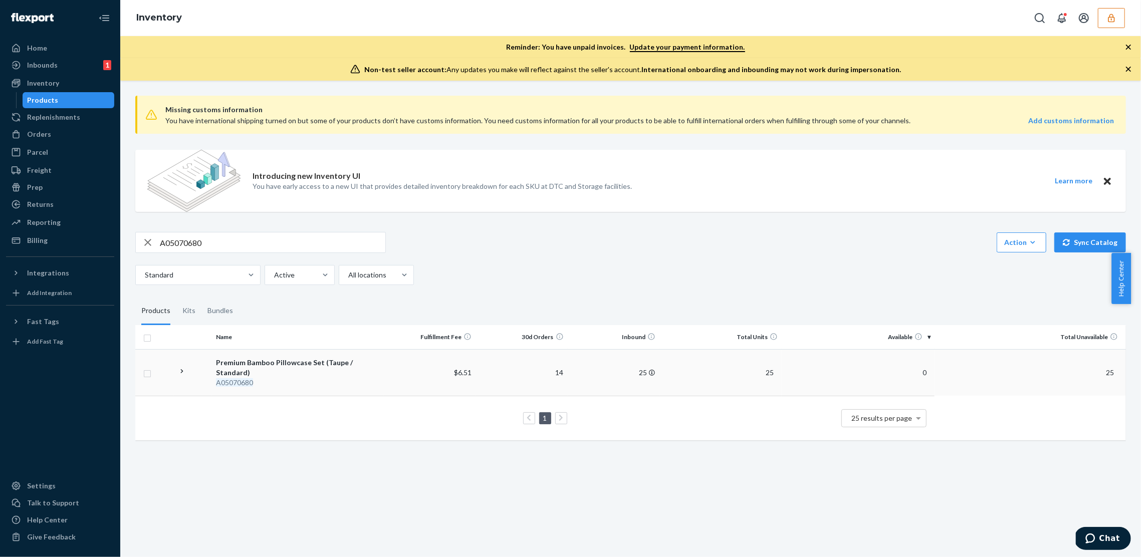
click at [1102, 369] on span "25" at bounding box center [1110, 372] width 16 height 9
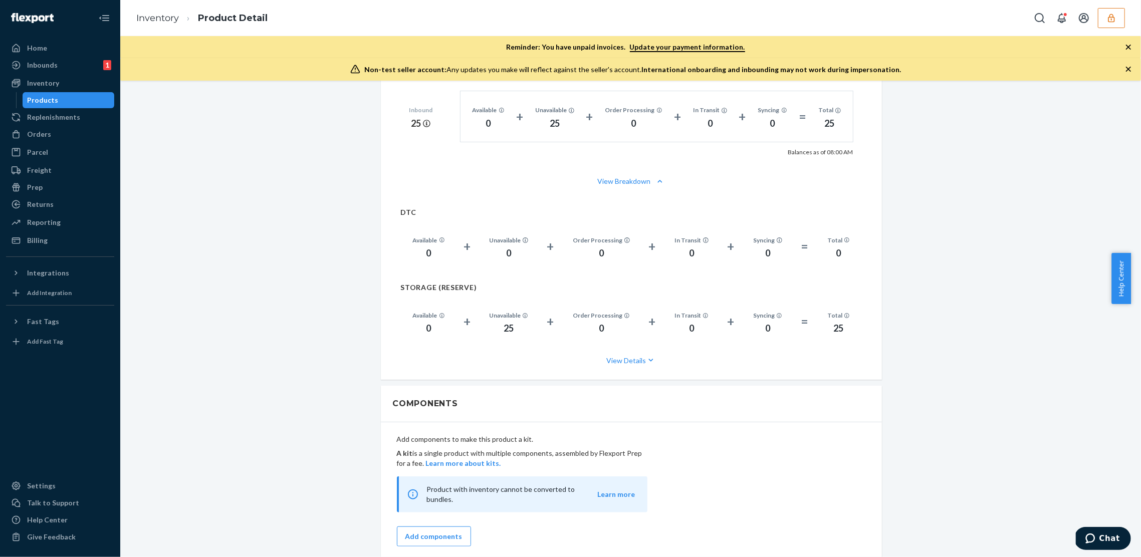
scroll to position [791, 0]
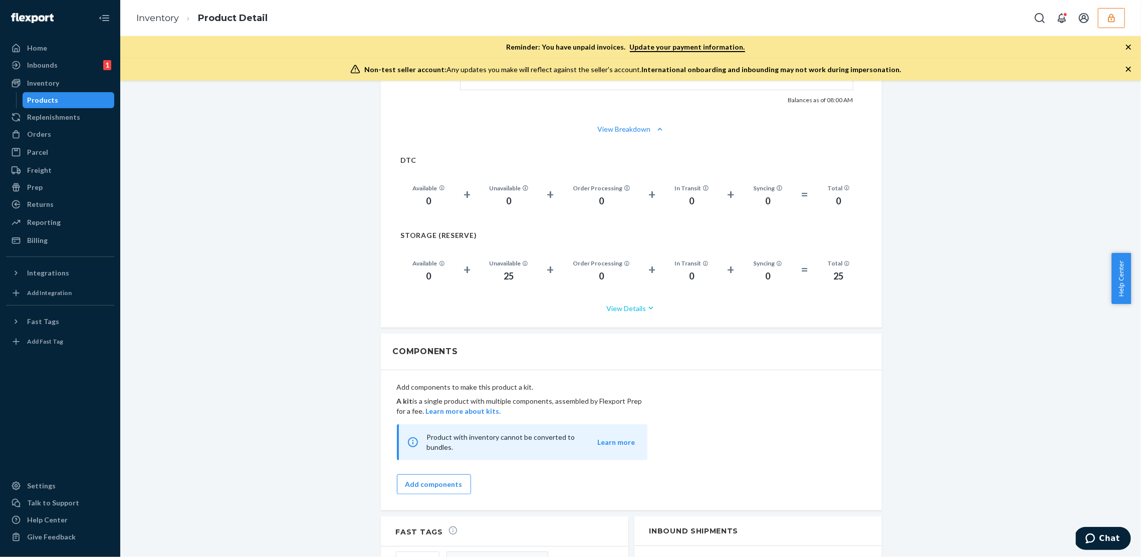
click at [636, 299] on button "View Details" at bounding box center [631, 308] width 461 height 27
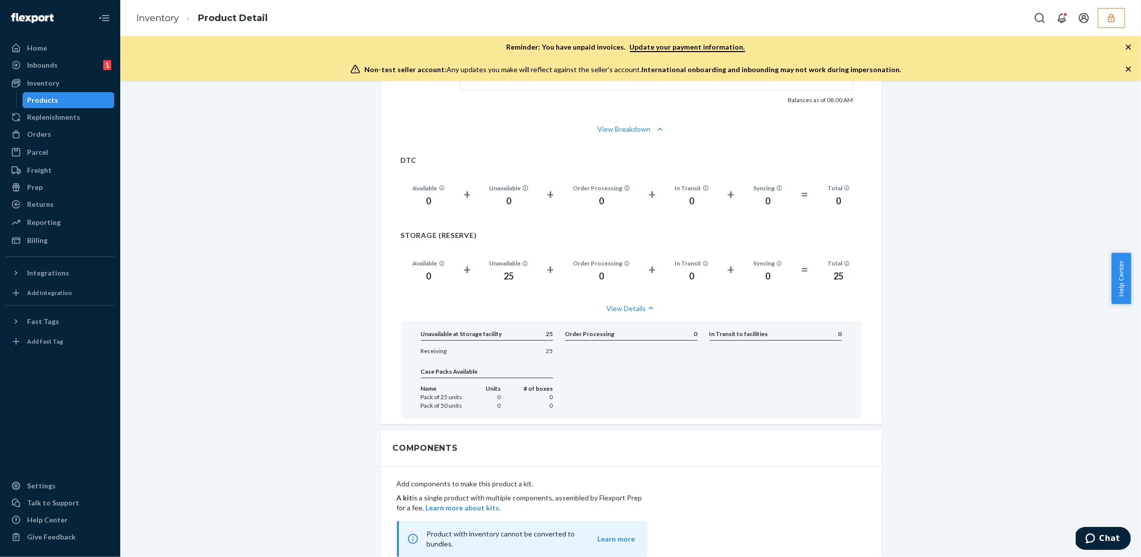
click at [337, 276] on div "Introducing new Inventory UI You have early access to a new UI that provides de…" at bounding box center [631, 100] width 1006 height 1590
drag, startPoint x: 407, startPoint y: 323, endPoint x: 476, endPoint y: 320, distance: 69.2
click at [476, 322] on div "Unavailable at Storage facility 25 Receiving 25 Order Processing 0 In Transit t…" at bounding box center [631, 370] width 461 height 97
drag, startPoint x: 473, startPoint y: 349, endPoint x: 406, endPoint y: 342, distance: 68.0
click at [406, 342] on div "Unavailable at Storage facility 25 Receiving 25 Order Processing 0 In Transit t…" at bounding box center [631, 370] width 461 height 97
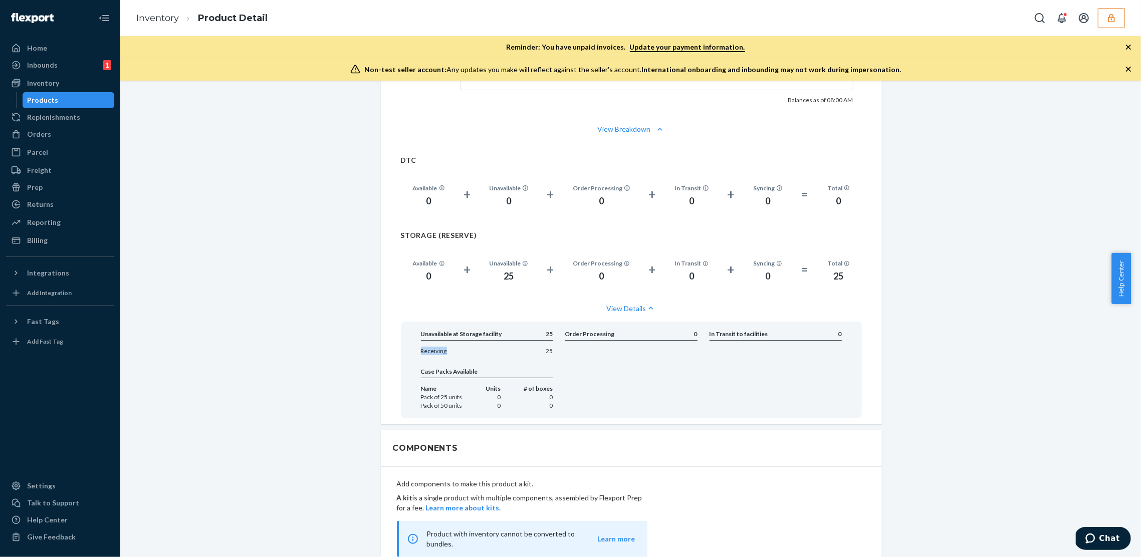
click at [407, 341] on div "Unavailable at Storage facility 25 Receiving 25 Order Processing 0 In Transit t…" at bounding box center [631, 370] width 461 height 97
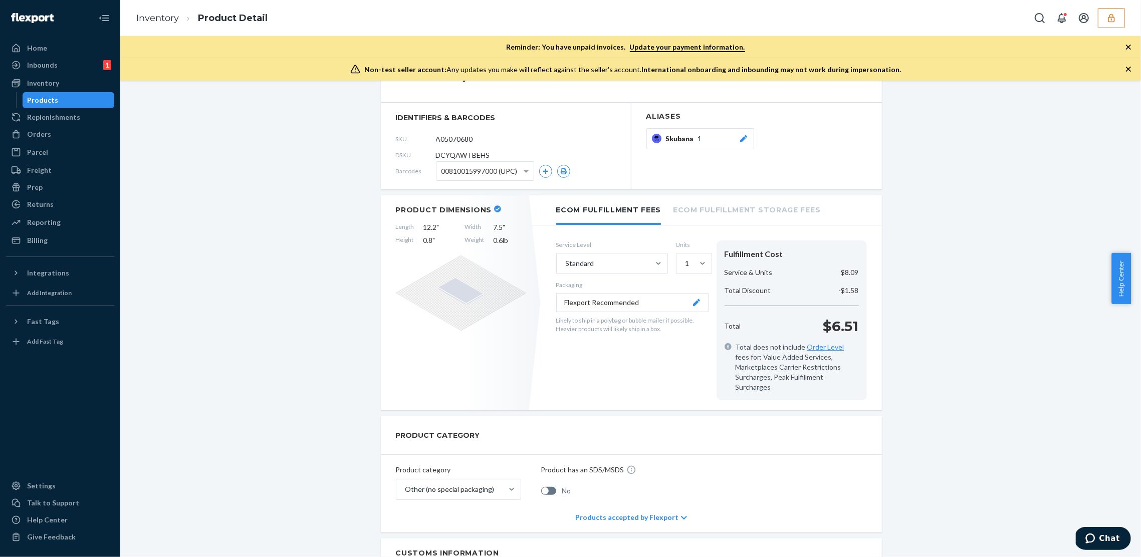
scroll to position [0, 0]
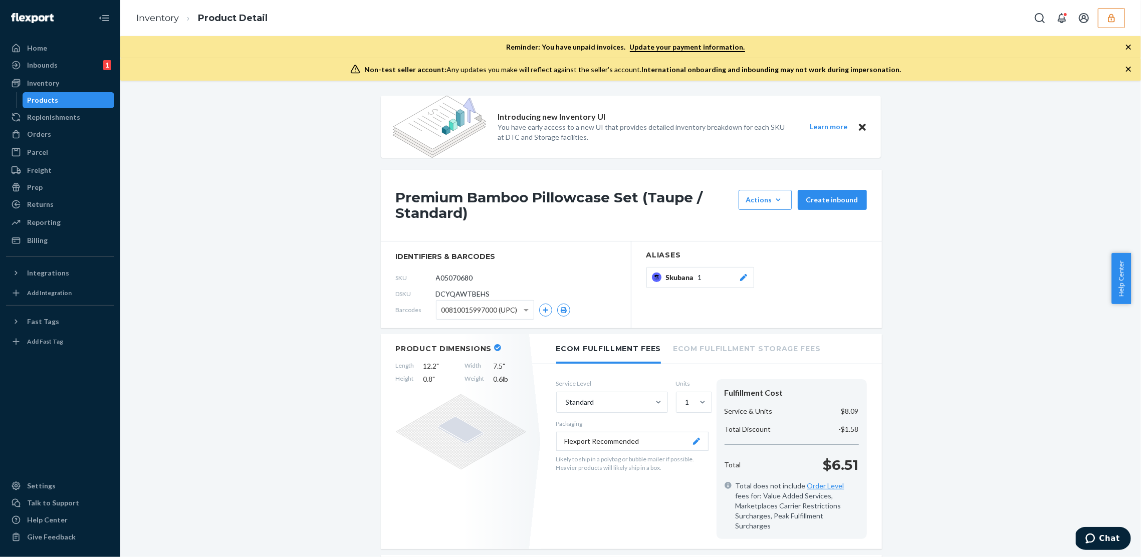
click at [461, 292] on span "DCYQAWTBEHS" at bounding box center [463, 294] width 54 height 10
copy span "DCYQAWTBEHS"
click at [73, 66] on div "Inbounds 1" at bounding box center [60, 65] width 106 height 14
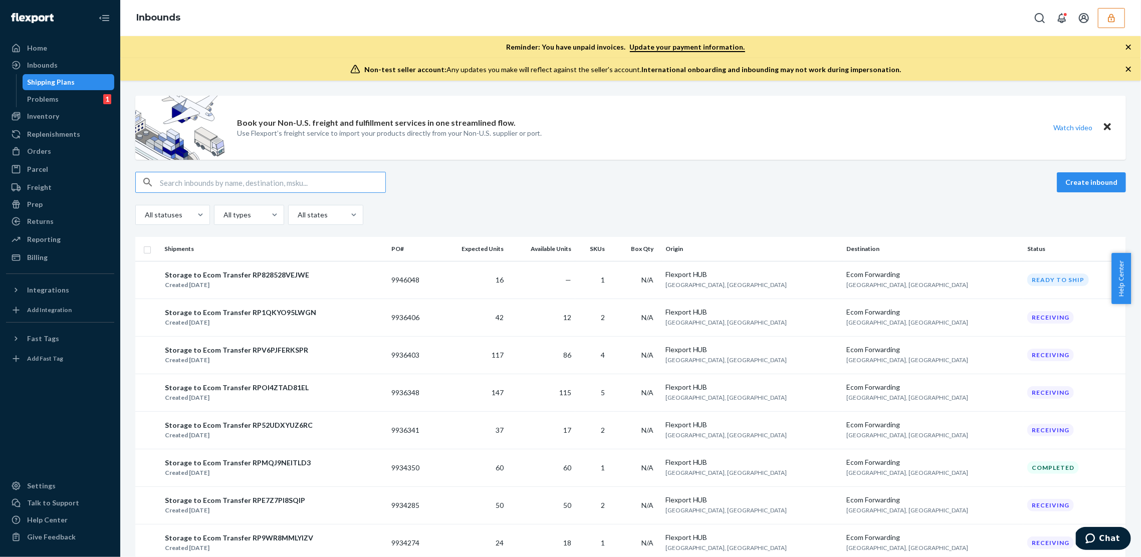
click at [229, 183] on input "text" at bounding box center [273, 182] width 226 height 20
type input "MM244030T-5"
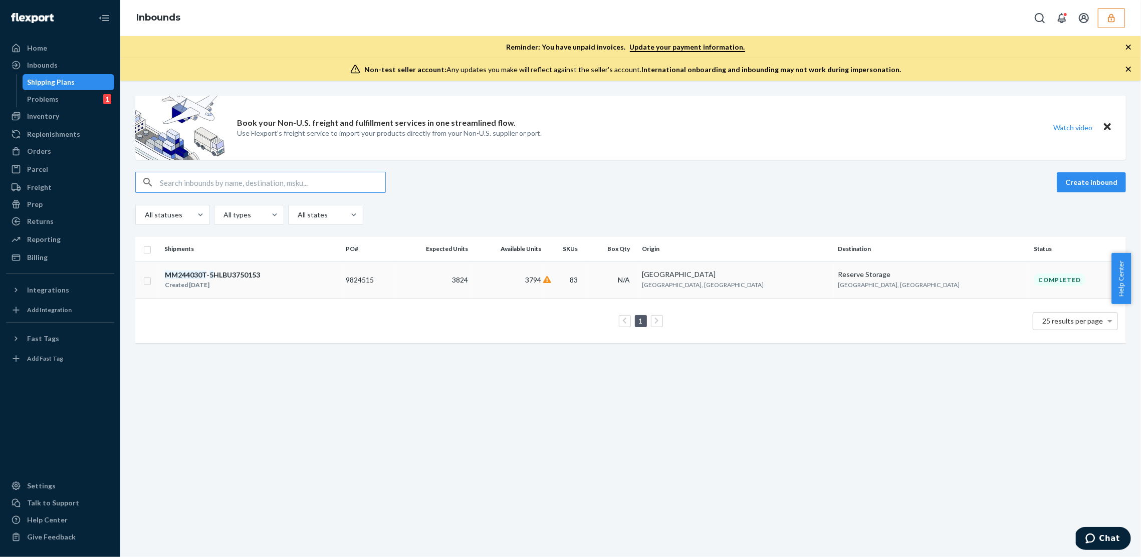
click at [472, 277] on td "3824" at bounding box center [435, 280] width 76 height 38
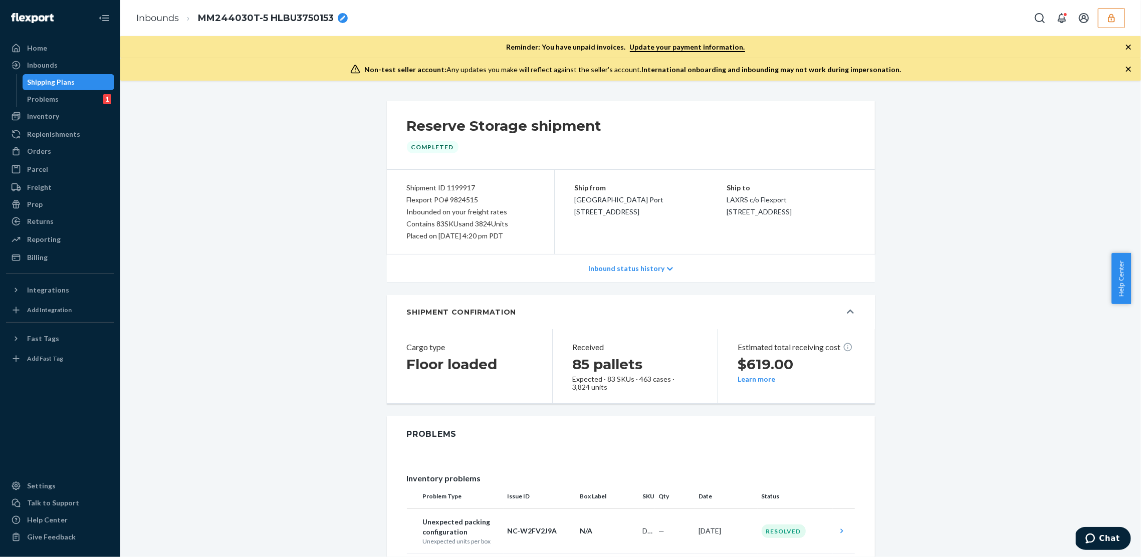
drag, startPoint x: 419, startPoint y: 237, endPoint x: 512, endPoint y: 237, distance: 93.2
click at [512, 237] on div "Placed on 06/24/2025 at 4:20 pm PDT" at bounding box center [470, 236] width 127 height 12
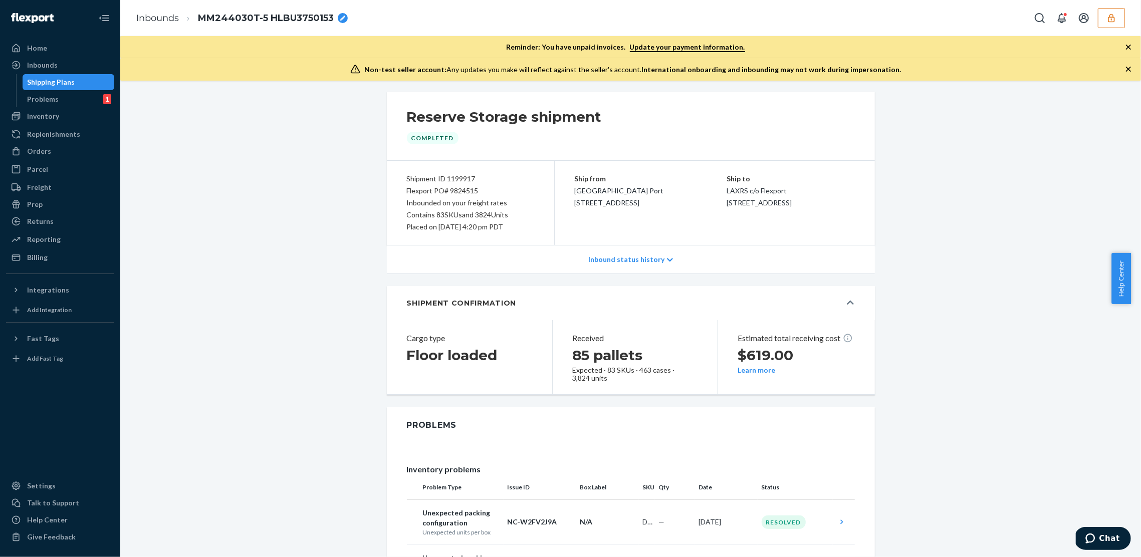
scroll to position [19, 0]
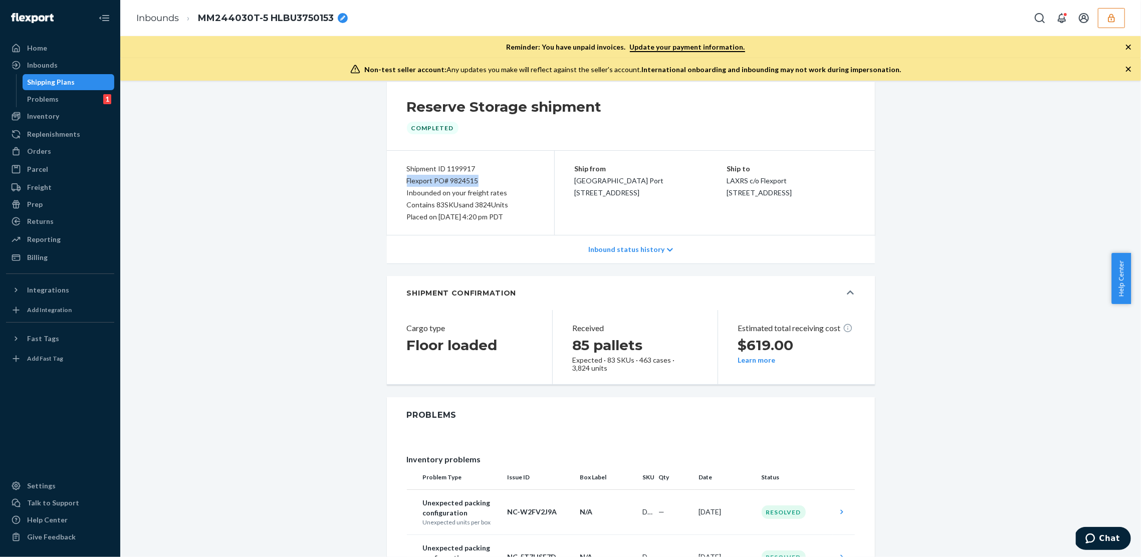
drag, startPoint x: 481, startPoint y: 182, endPoint x: 402, endPoint y: 183, distance: 79.7
click at [407, 183] on div "Flexport PO# 9824515" at bounding box center [470, 181] width 127 height 12
copy div "Flexport PO# 9824515"
click at [727, 181] on p "LAXRS c/o Flexport" at bounding box center [791, 181] width 128 height 12
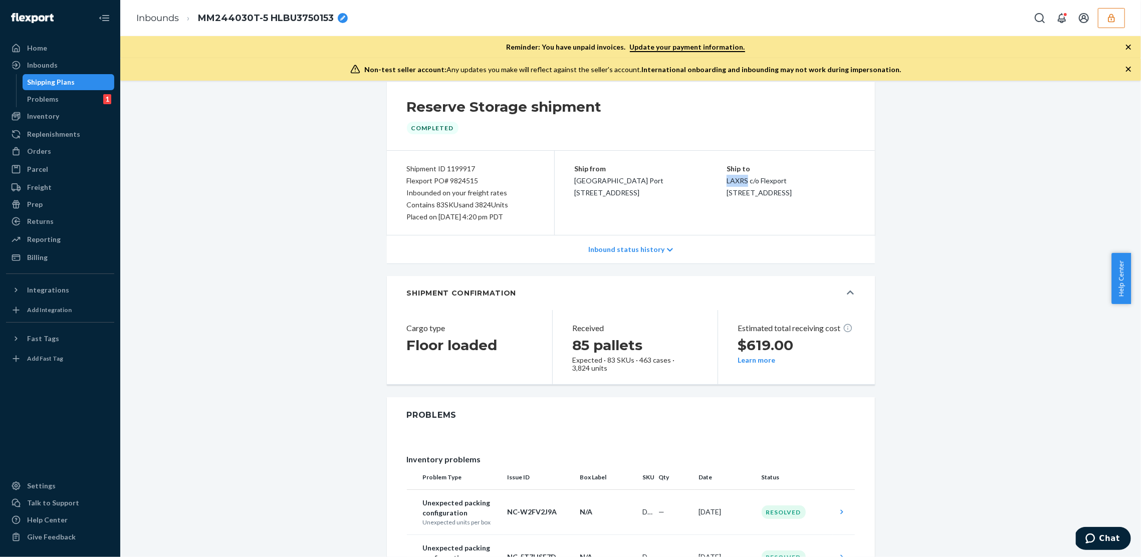
copy p "LAXRS"
drag, startPoint x: 307, startPoint y: 357, endPoint x: 317, endPoint y: 345, distance: 16.0
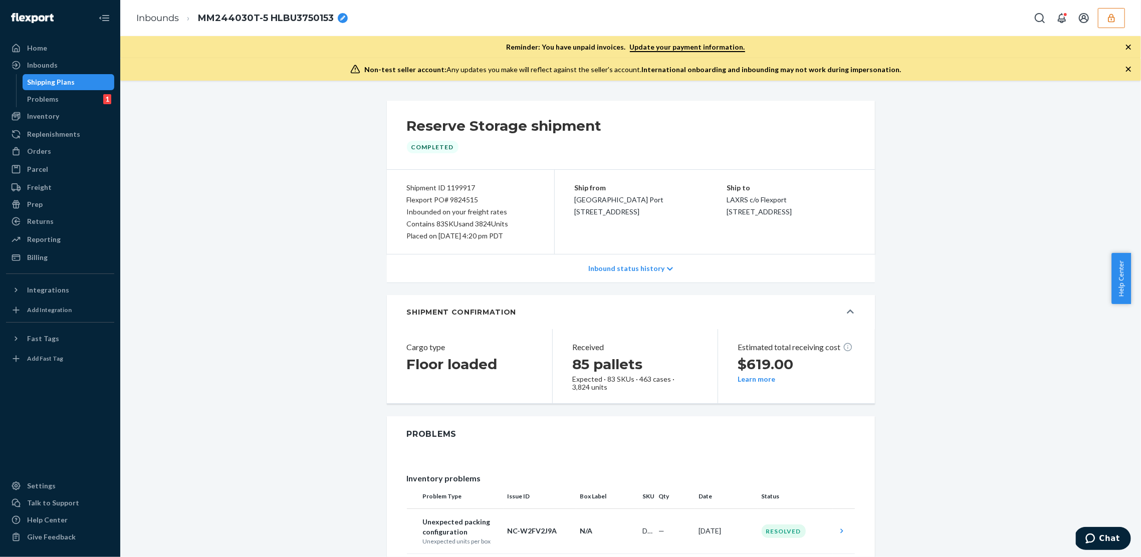
scroll to position [741, 0]
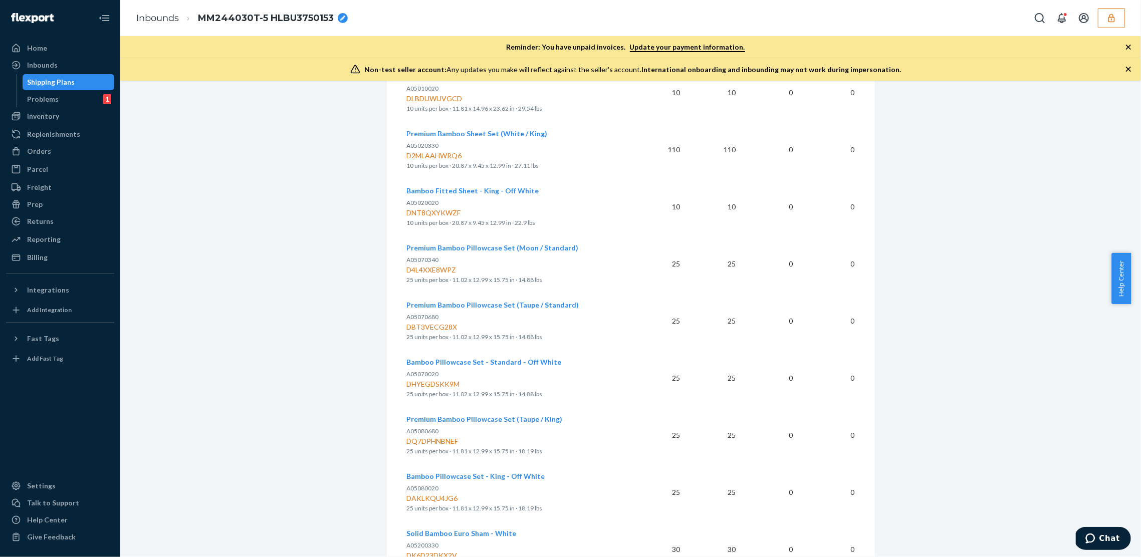
click at [451, 364] on span "Bamboo Pillowcase Set - Standard - Off White" at bounding box center [484, 362] width 155 height 9
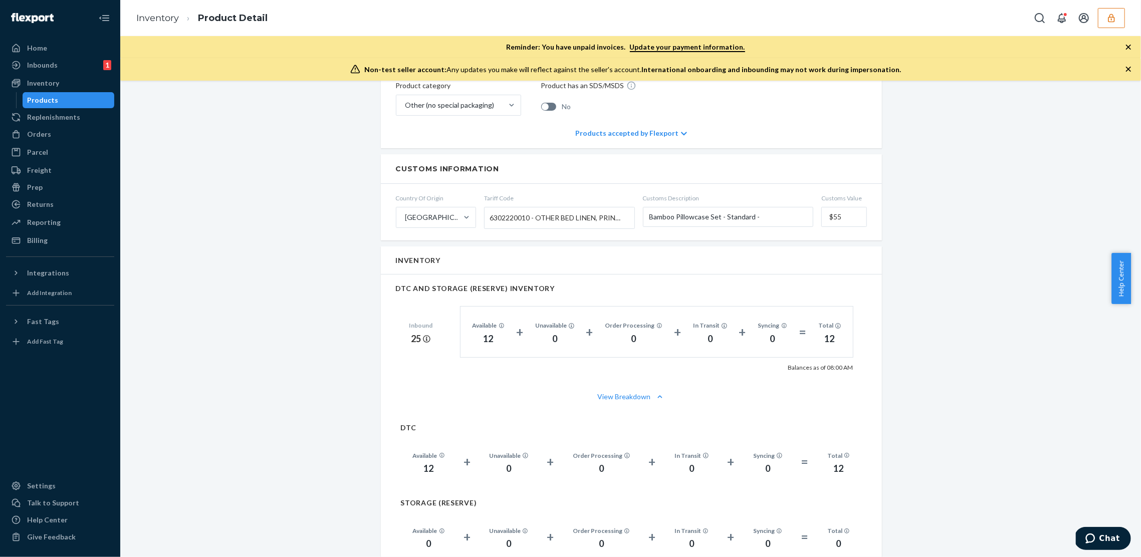
scroll to position [589, 0]
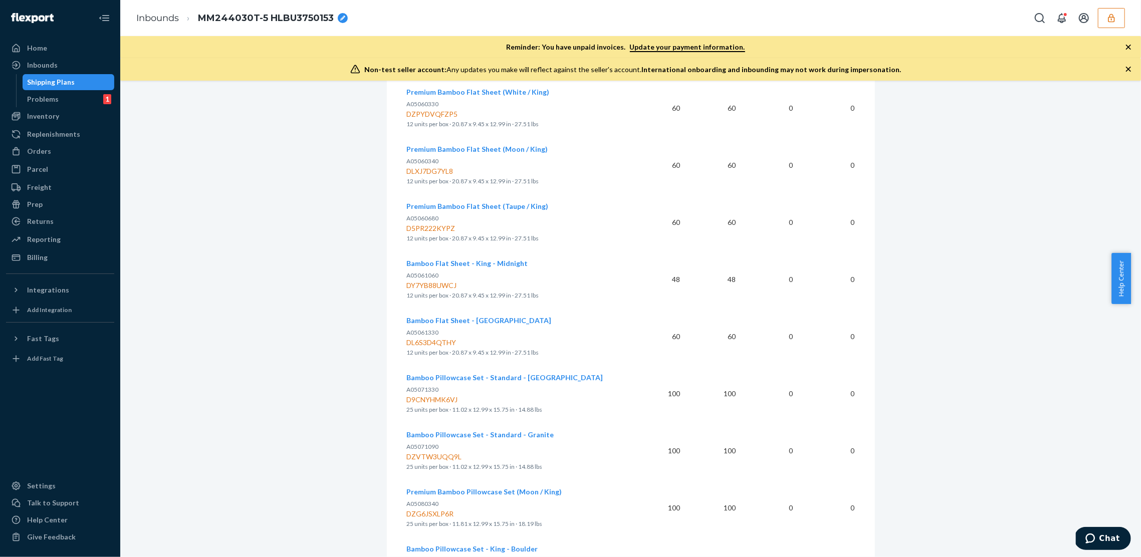
scroll to position [741, 0]
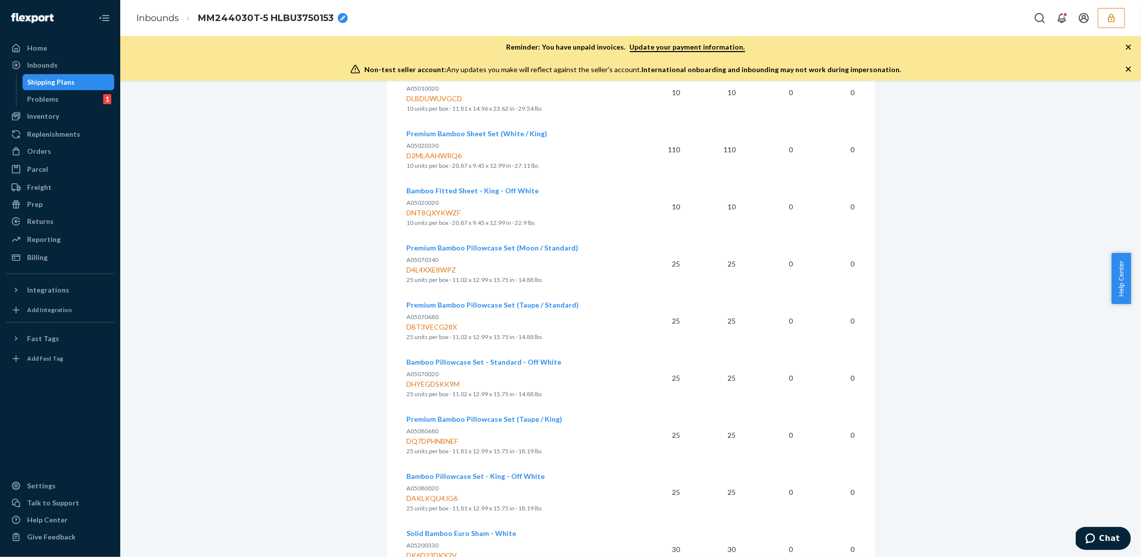
click at [435, 328] on div "DBT3VECG28X" at bounding box center [515, 327] width 217 height 10
copy div "DBT3VECG28X"
click at [1112, 24] on button "button" at bounding box center [1111, 18] width 27 height 20
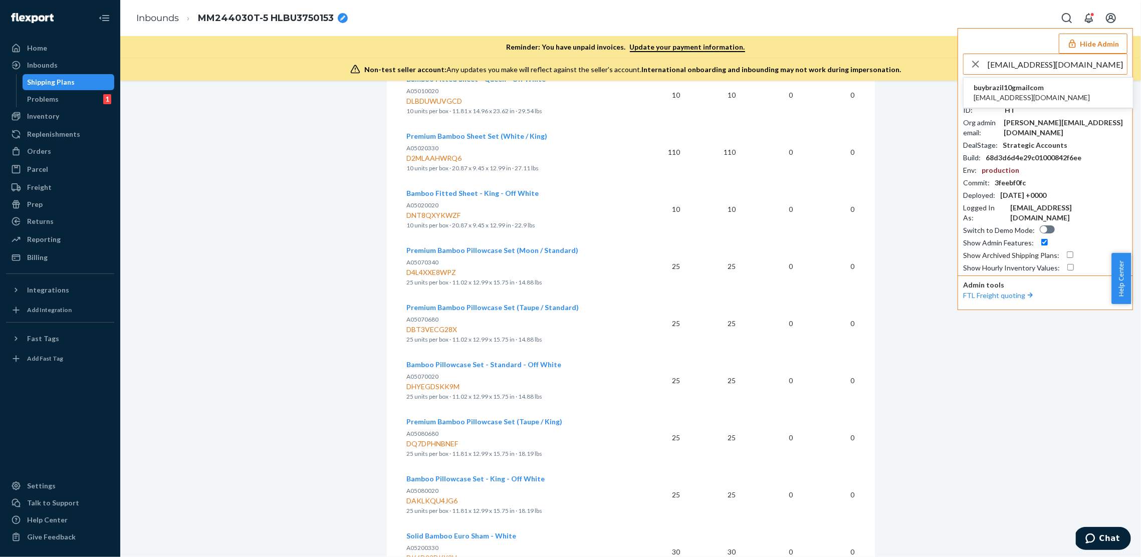
type input "buybrazil10@gmail.com"
click at [1027, 92] on div "buybrazil10gmailcom buybrazil10@gmail.com" at bounding box center [1032, 93] width 116 height 20
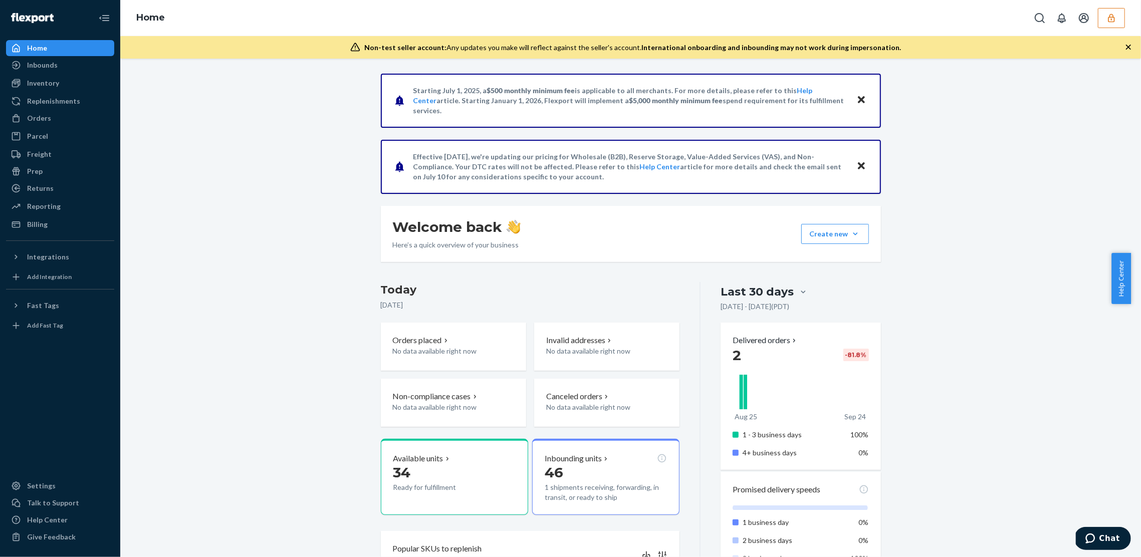
click at [352, 161] on div "Starting [DATE], a $500 monthly minimum fee is applicable to all merchants. For…" at bounding box center [631, 532] width 1006 height 917
drag, startPoint x: 245, startPoint y: 126, endPoint x: 316, endPoint y: 36, distance: 115.2
click at [245, 126] on div "Starting [DATE], a $500 monthly minimum fee is applicable to all merchants. For…" at bounding box center [631, 532] width 1006 height 917
click at [47, 66] on div "Inbounds" at bounding box center [42, 65] width 31 height 10
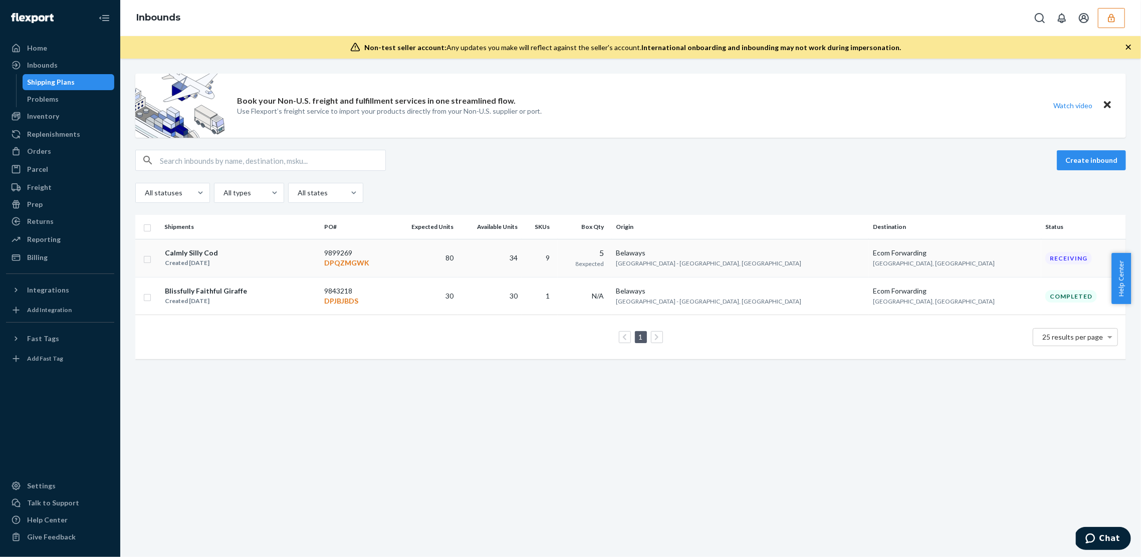
click at [387, 266] on p "DPQZMGWK" at bounding box center [355, 263] width 63 height 10
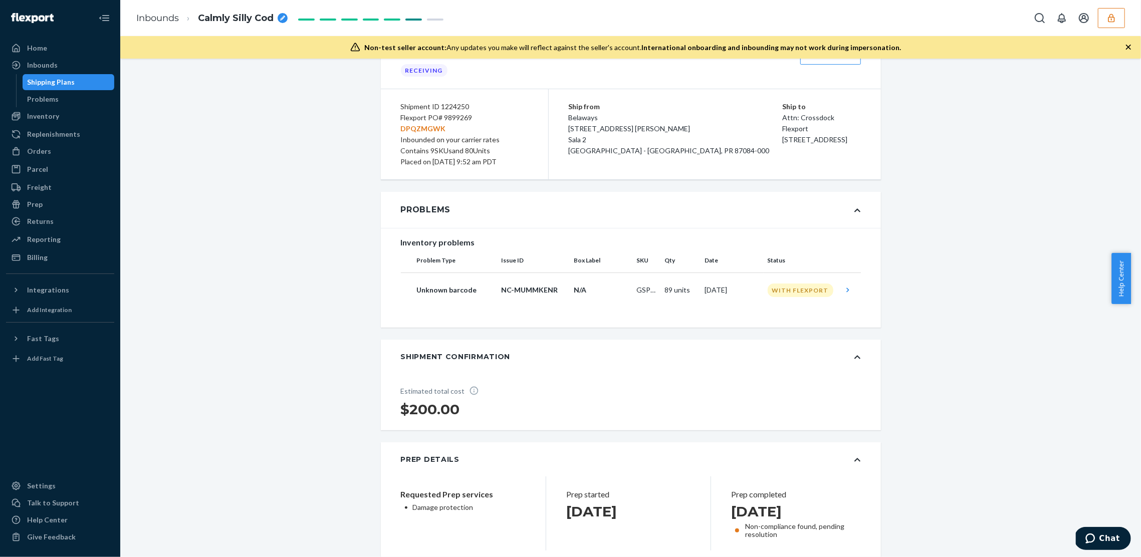
scroll to position [111, 0]
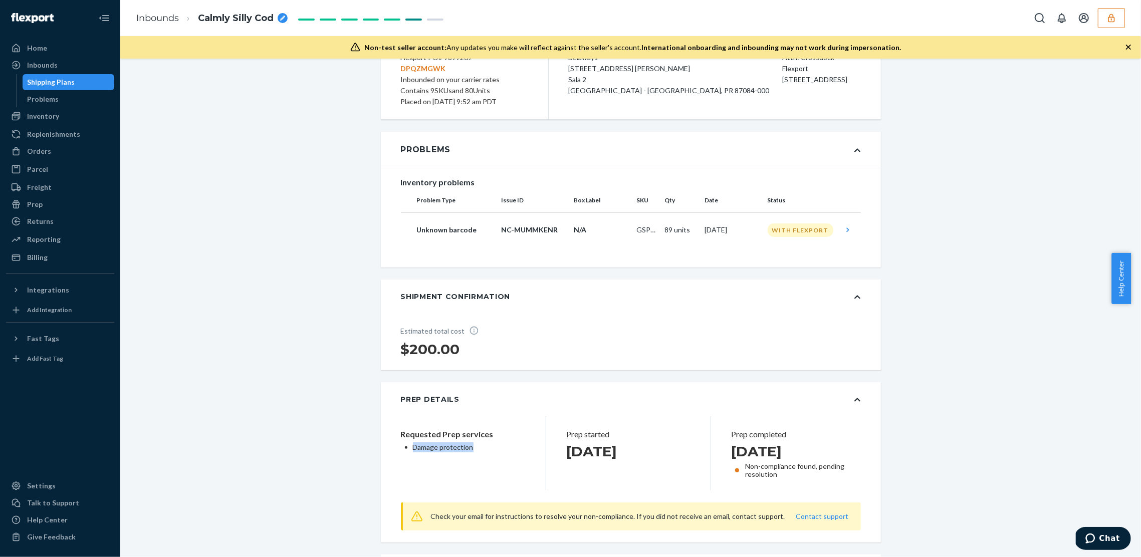
drag, startPoint x: 468, startPoint y: 449, endPoint x: 403, endPoint y: 444, distance: 65.8
click at [403, 444] on ul "Damage protection" at bounding box center [463, 448] width 125 height 10
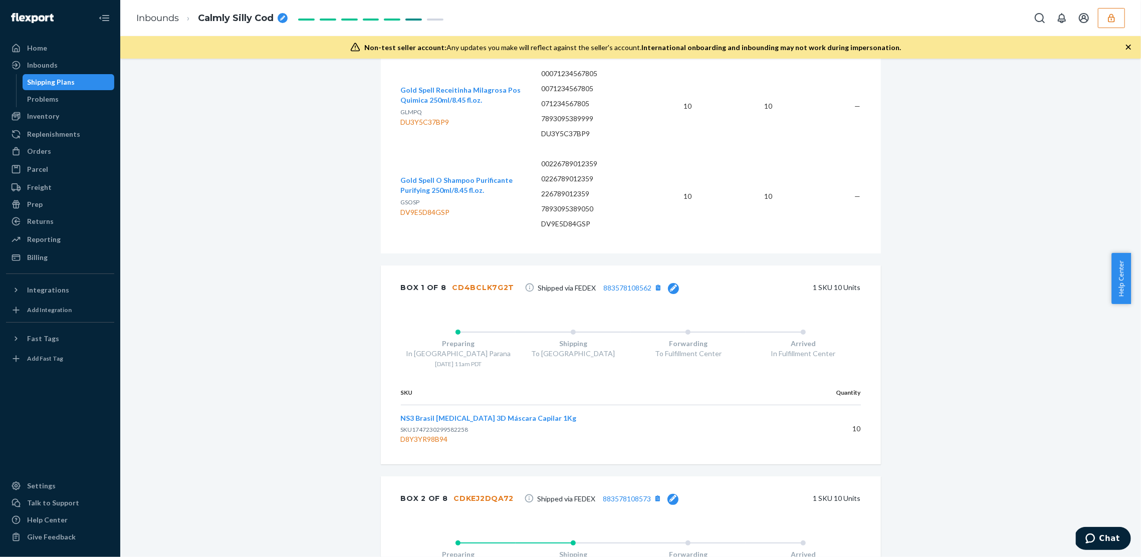
scroll to position [1315, 0]
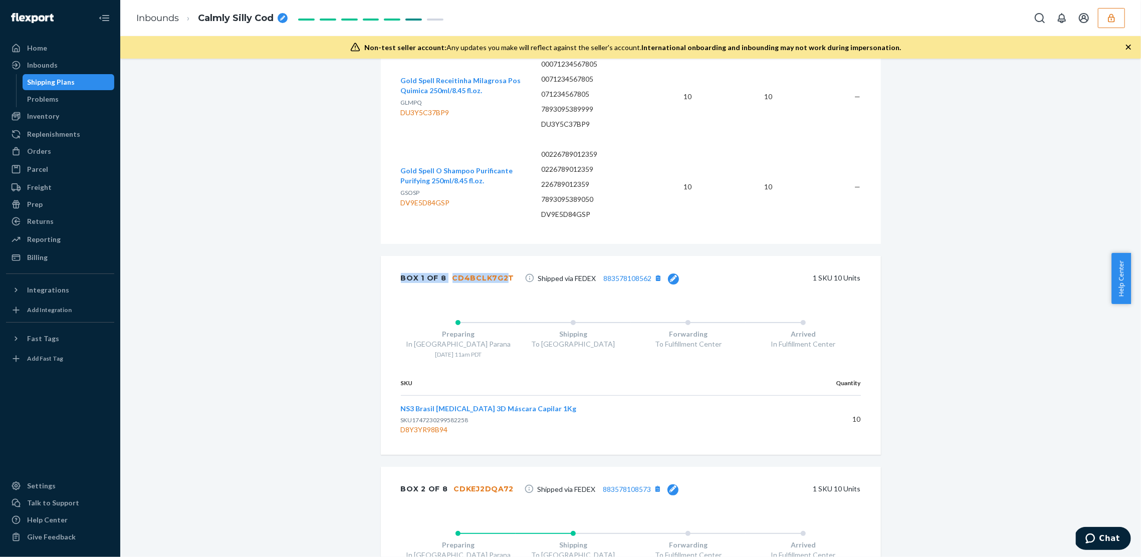
drag, startPoint x: 396, startPoint y: 280, endPoint x: 497, endPoint y: 278, distance: 101.3
click at [497, 278] on div "Box 1 of 8 CD4BCLK7G2T" at bounding box center [458, 278] width 114 height 20
click at [497, 278] on div "CD4BCLK7G2T" at bounding box center [484, 278] width 62 height 10
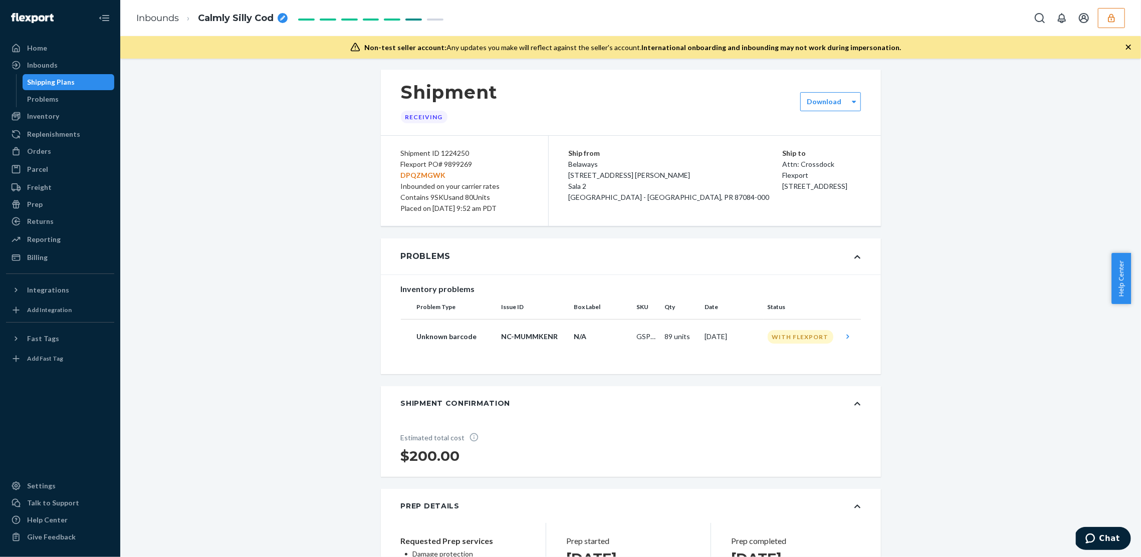
scroll to position [0, 0]
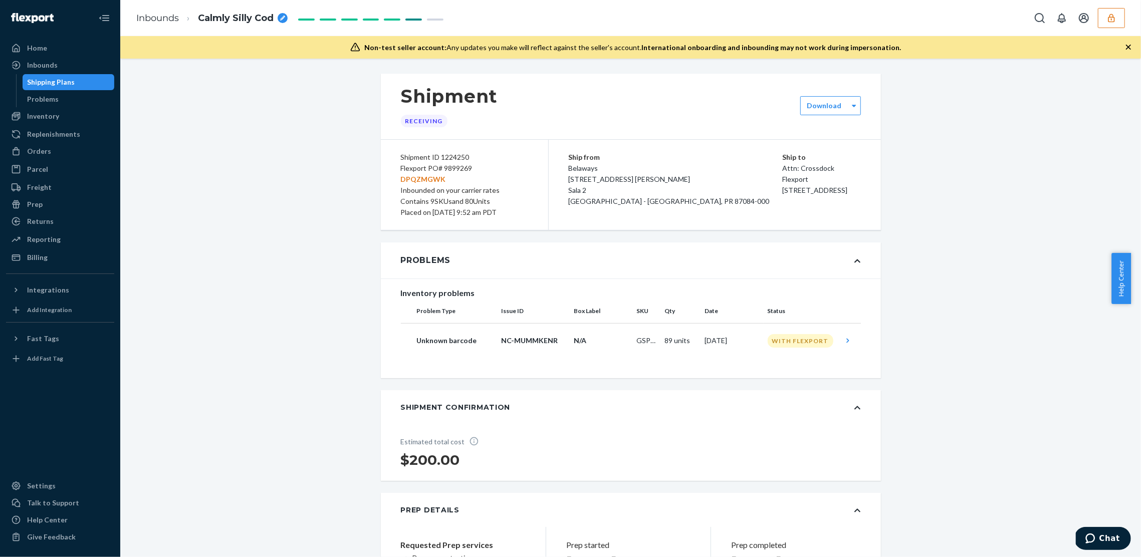
click at [451, 160] on div "Shipment ID 1224250" at bounding box center [464, 157] width 127 height 11
copy div "1224250"
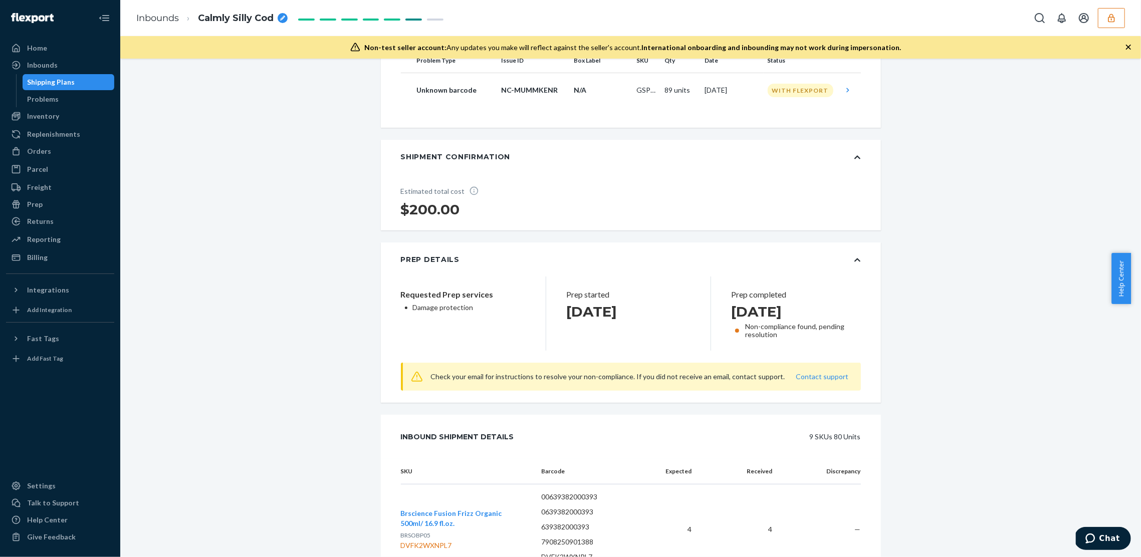
scroll to position [252, 0]
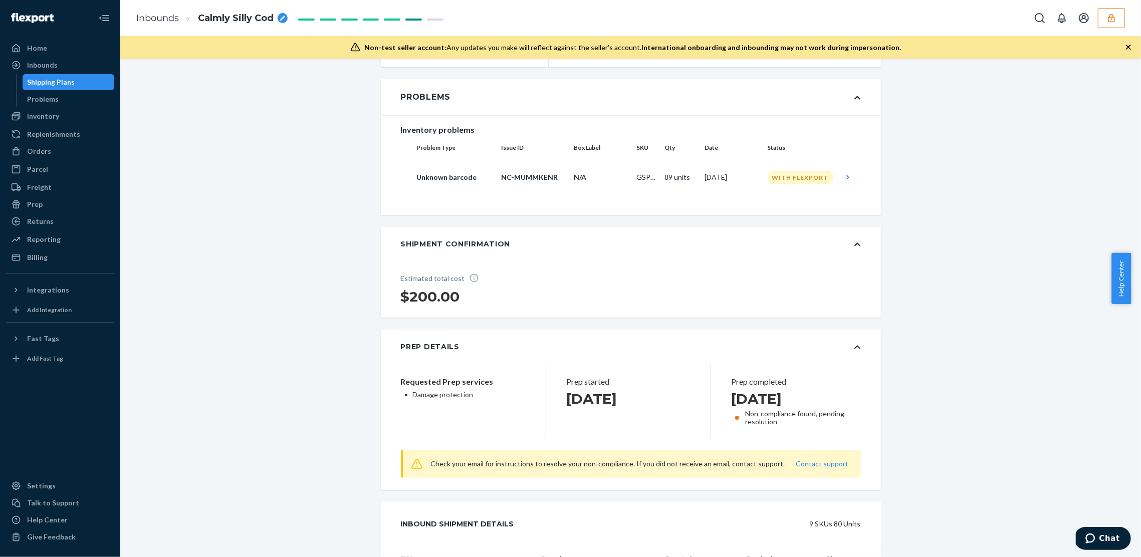
scroll to position [0, 0]
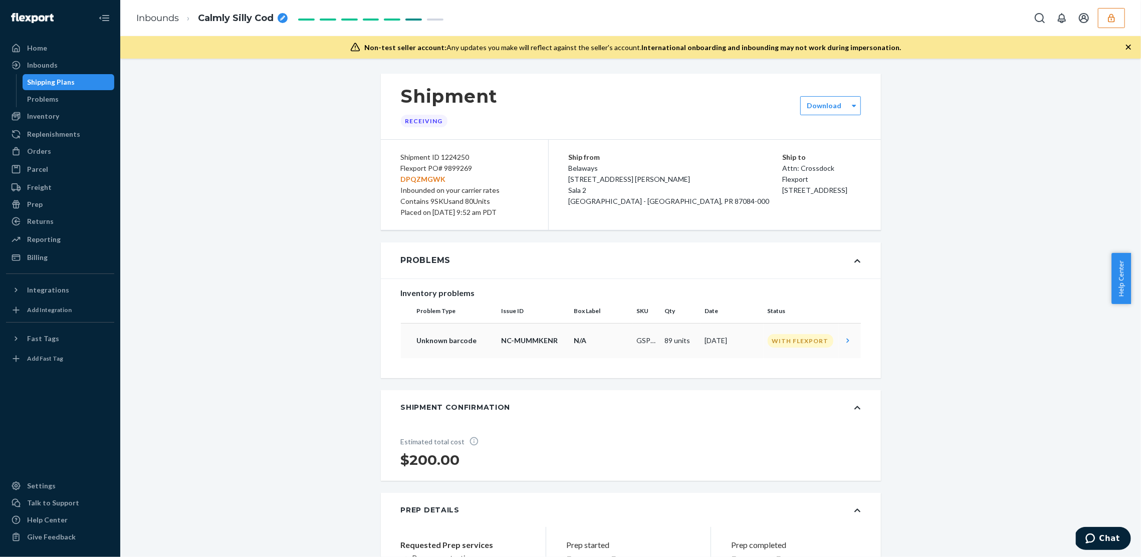
click at [570, 343] on td "N/A" at bounding box center [601, 340] width 63 height 35
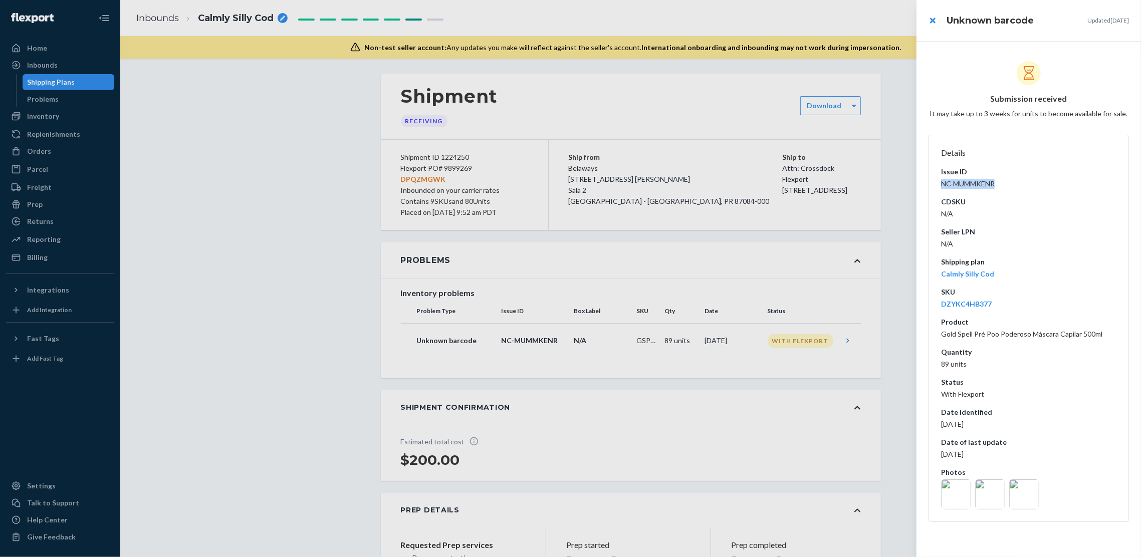
drag, startPoint x: 999, startPoint y: 184, endPoint x: 941, endPoint y: 187, distance: 58.2
click at [941, 187] on dl "Details Issue ID NC-MUMMKENR CDSKU N/A Seller LPN N/A Shipping plan Calmly Sill…" at bounding box center [1029, 329] width 201 height 388
copy dd "NC-MUMMKENR"
click at [951, 499] on img at bounding box center [956, 495] width 30 height 30
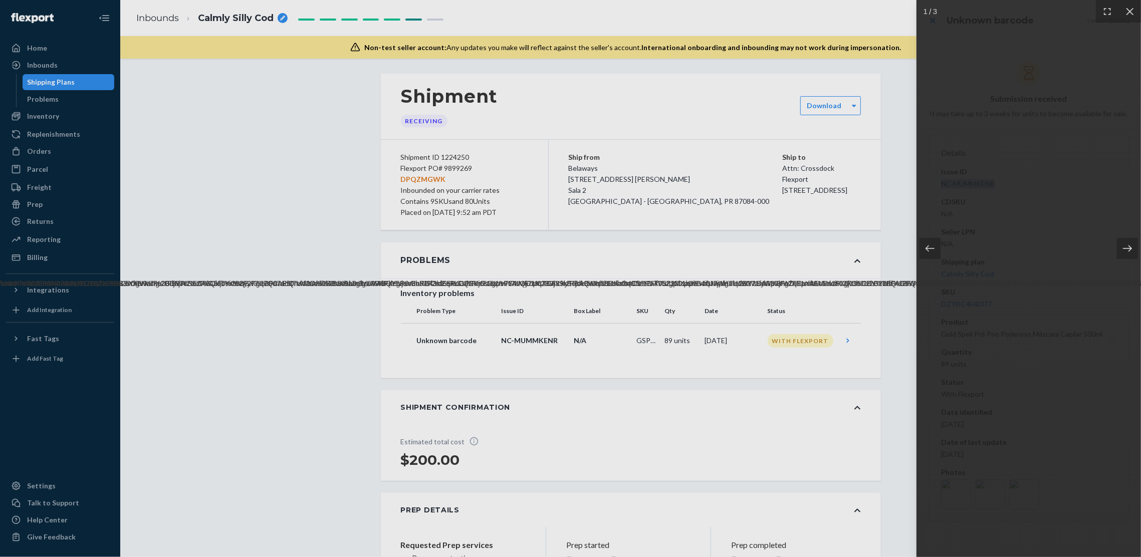
click at [1134, 247] on div at bounding box center [1127, 248] width 21 height 21
click at [1133, 250] on div at bounding box center [1127, 248] width 21 height 21
click at [418, 198] on div at bounding box center [570, 278] width 1141 height 557
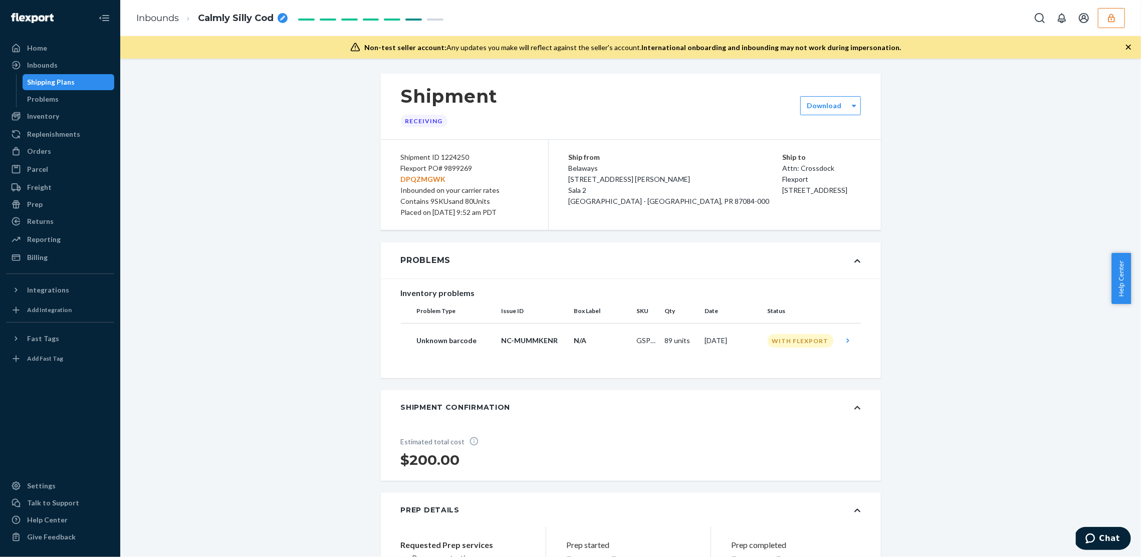
click at [504, 361] on div "Inventory problems Problem Type Issue ID Box Label SKU Qty Date Status Unknown …" at bounding box center [631, 325] width 500 height 92
click at [432, 357] on td "Unknown barcode" at bounding box center [449, 340] width 97 height 35
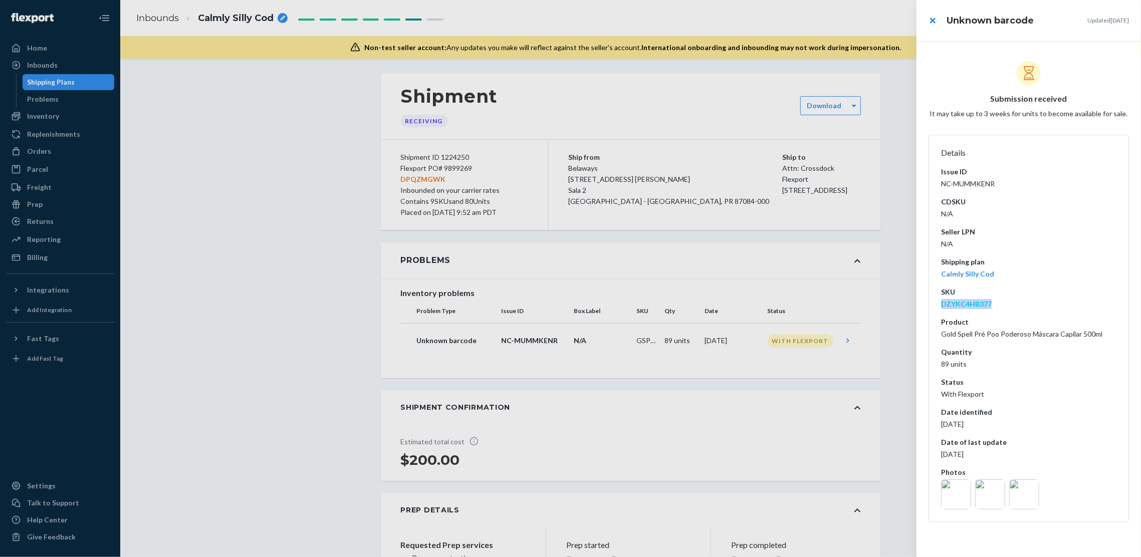
drag, startPoint x: 999, startPoint y: 304, endPoint x: 941, endPoint y: 307, distance: 57.7
click at [941, 307] on dd "DZYKC4HB377" at bounding box center [1028, 304] width 175 height 10
copy link "DZYKC4HB377"
click at [328, 304] on div at bounding box center [570, 278] width 1141 height 557
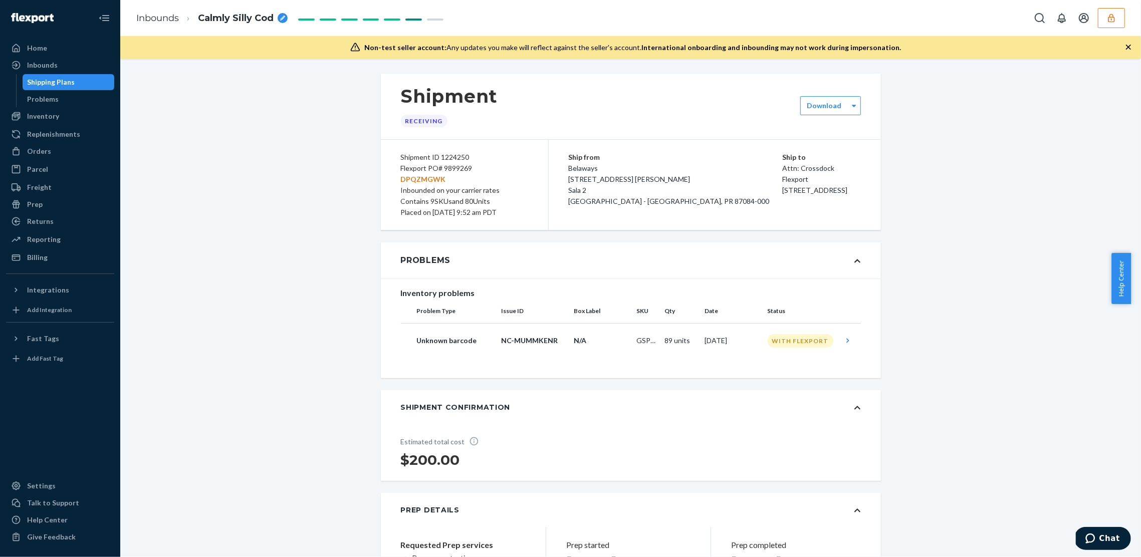
scroll to position [851, 0]
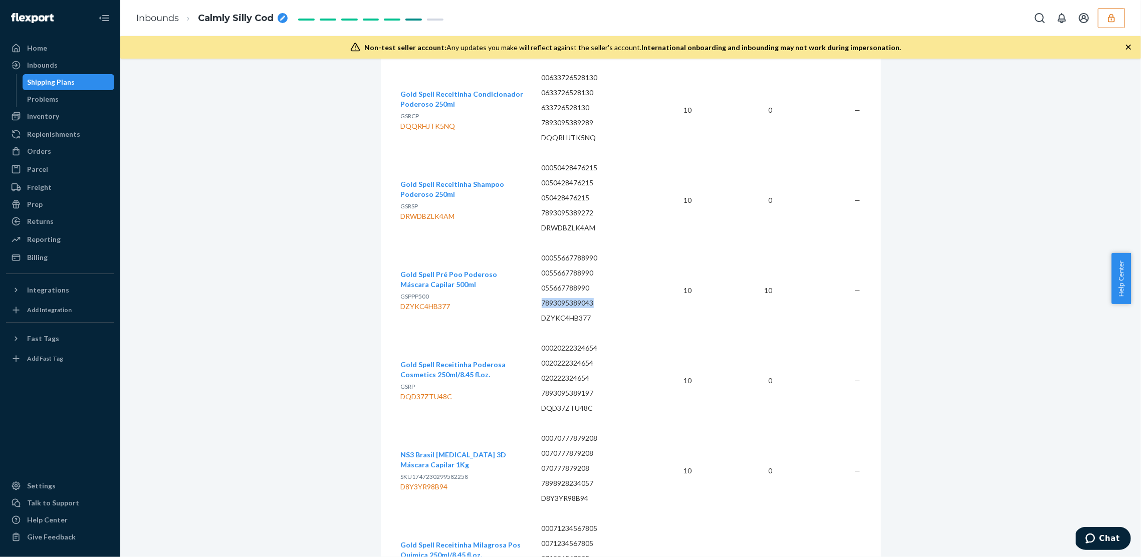
drag, startPoint x: 595, startPoint y: 305, endPoint x: 535, endPoint y: 306, distance: 60.2
click at [535, 306] on td "00055667788990 0055667788990 055667788990 7893095389043 DZYKC4HB377" at bounding box center [592, 291] width 116 height 90
click at [586, 302] on p "7893095389043" at bounding box center [592, 303] width 100 height 10
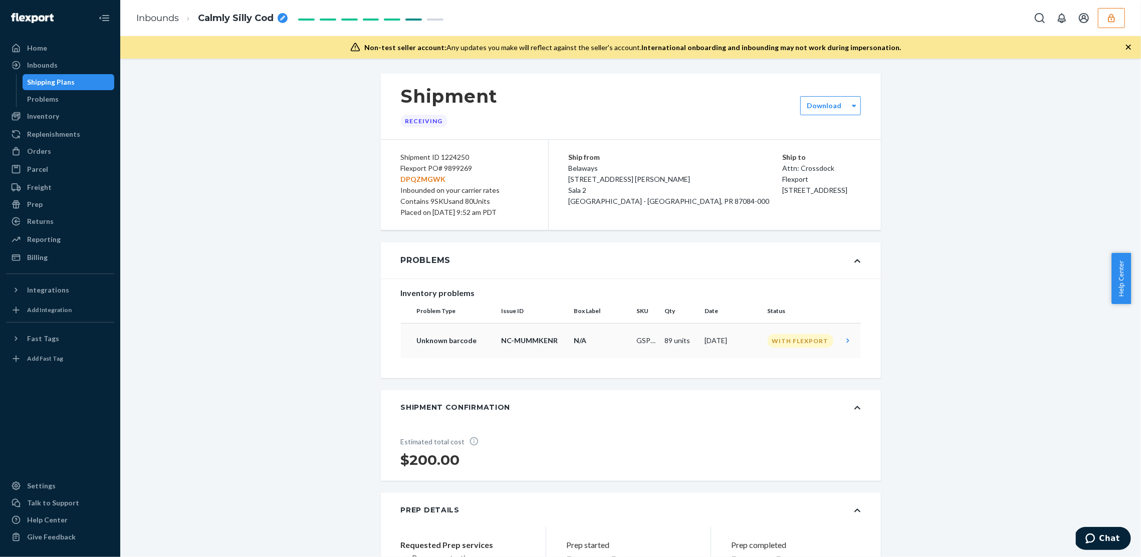
click at [627, 335] on td "N/A" at bounding box center [601, 340] width 63 height 35
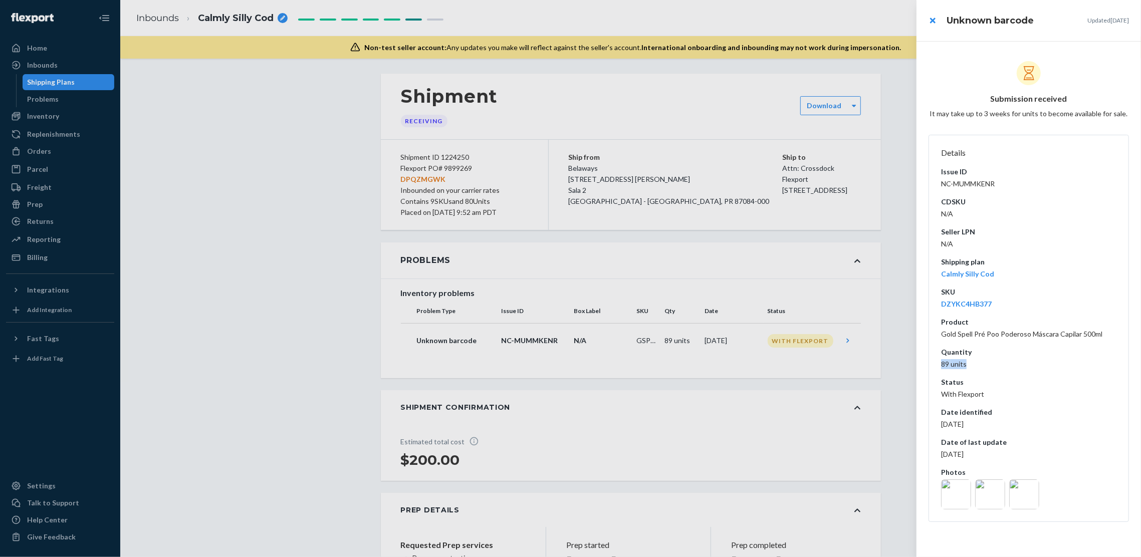
drag, startPoint x: 980, startPoint y: 367, endPoint x: 933, endPoint y: 368, distance: 46.1
click at [933, 368] on dl "Details Issue ID NC-MUMMKENR CDSKU N/A Seller LPN N/A Shipping plan Calmly Sill…" at bounding box center [1029, 329] width 201 height 388
click at [343, 359] on div at bounding box center [570, 278] width 1141 height 557
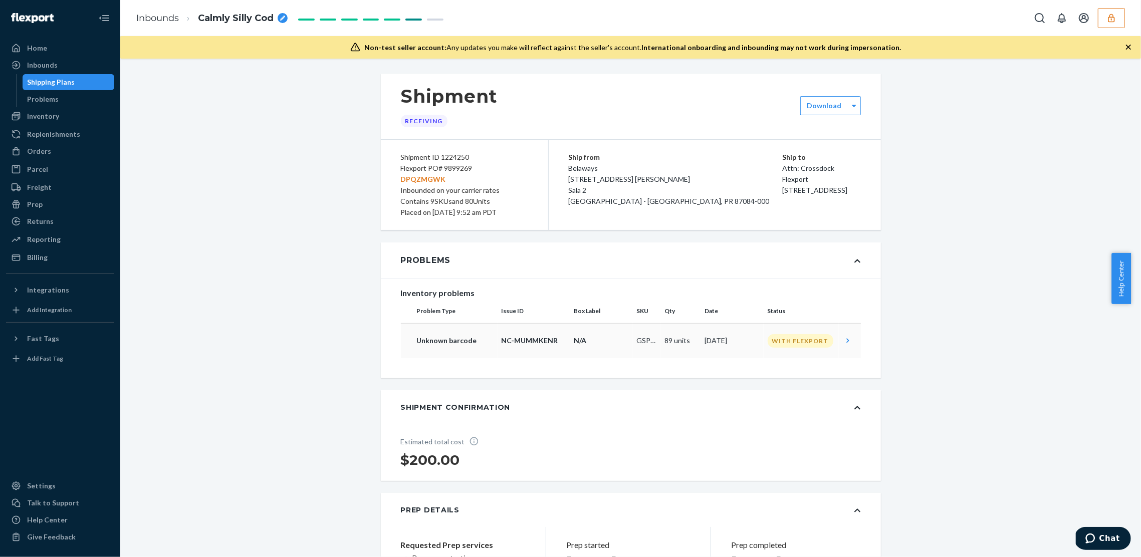
click at [564, 349] on td "NC-MUMMKENR" at bounding box center [534, 340] width 73 height 35
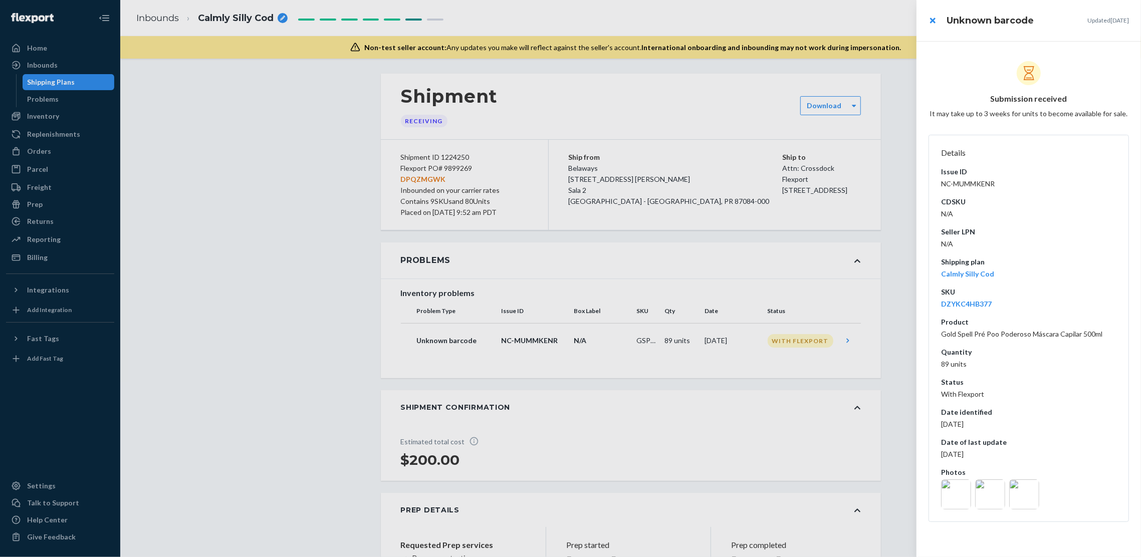
click at [903, 345] on div at bounding box center [570, 278] width 1141 height 557
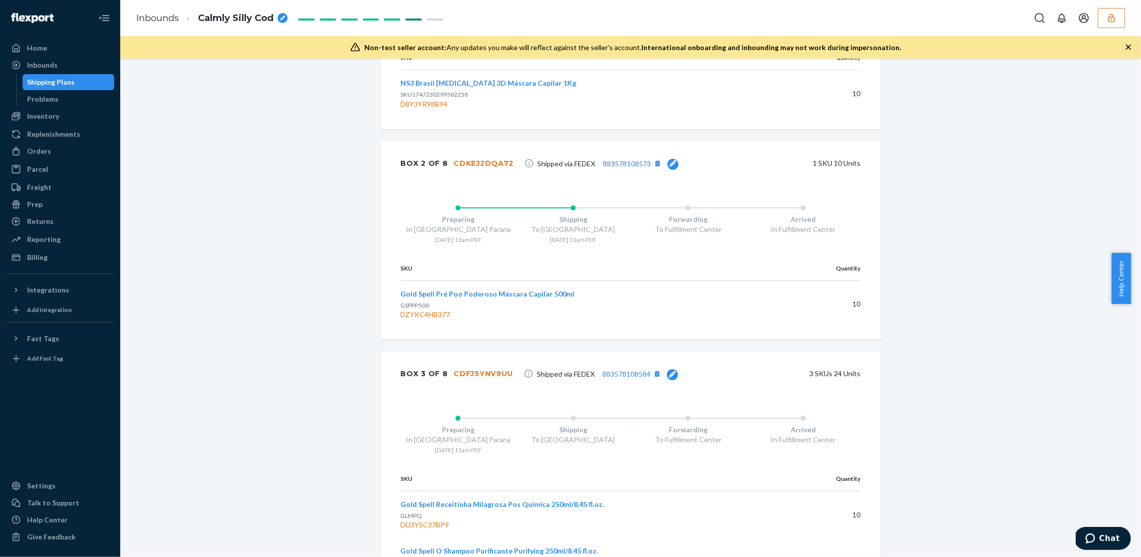
scroll to position [1661, 0]
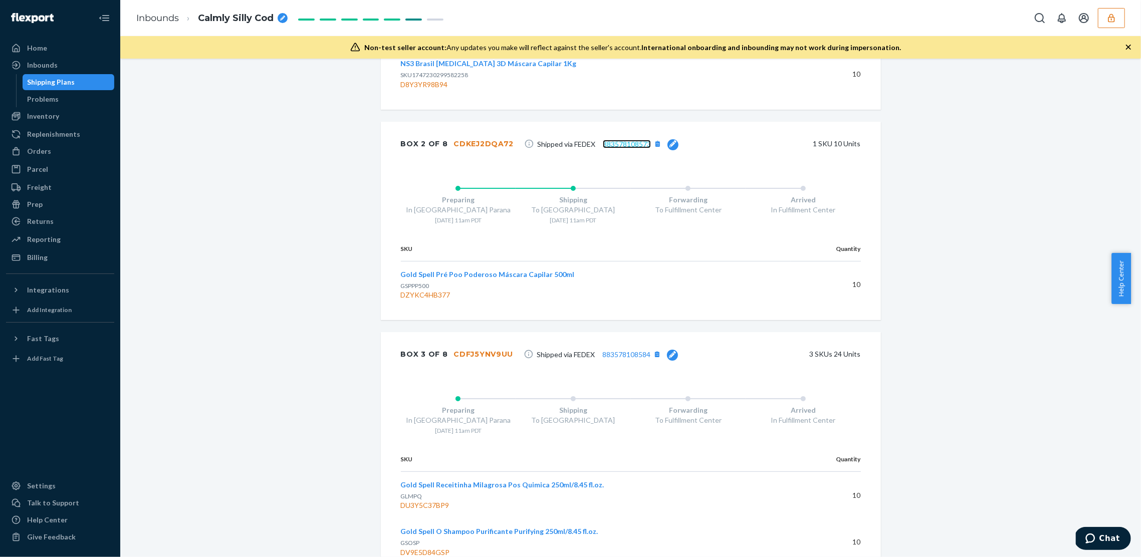
click at [613, 143] on link "883578108573" at bounding box center [627, 144] width 48 height 9
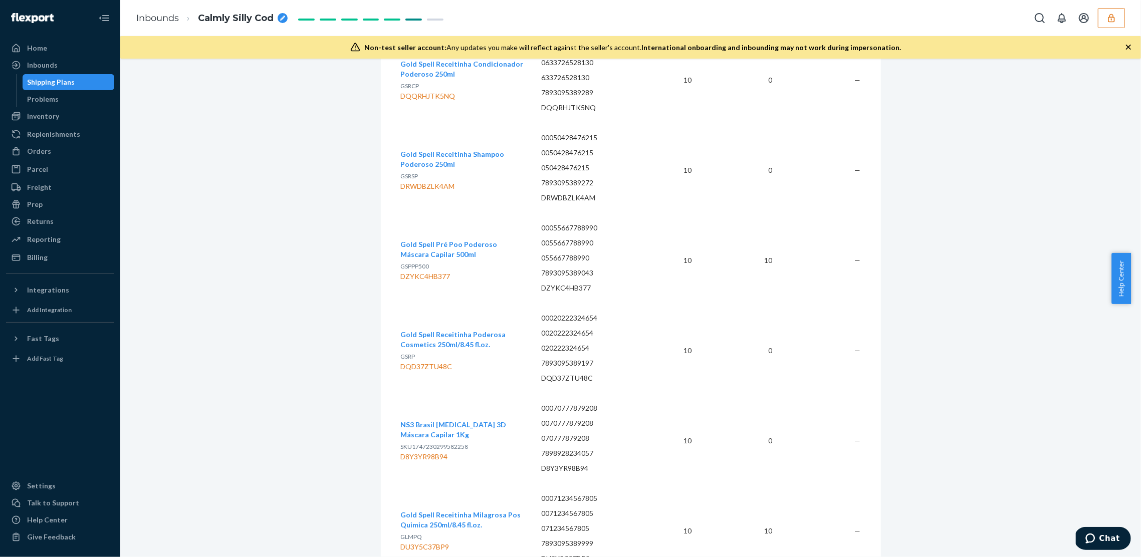
scroll to position [0, 0]
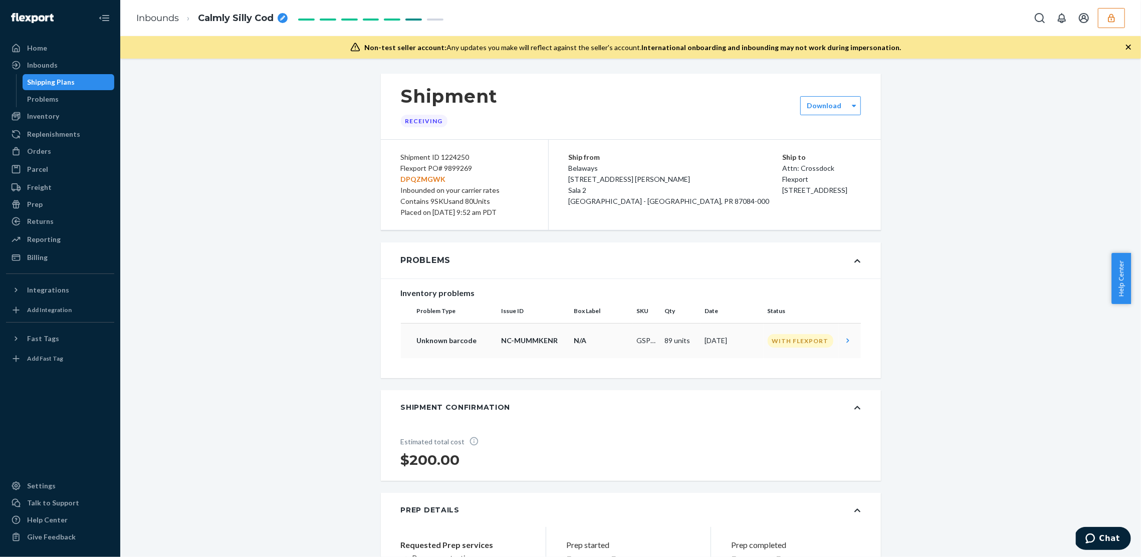
click at [592, 342] on p "N/A" at bounding box center [602, 341] width 55 height 10
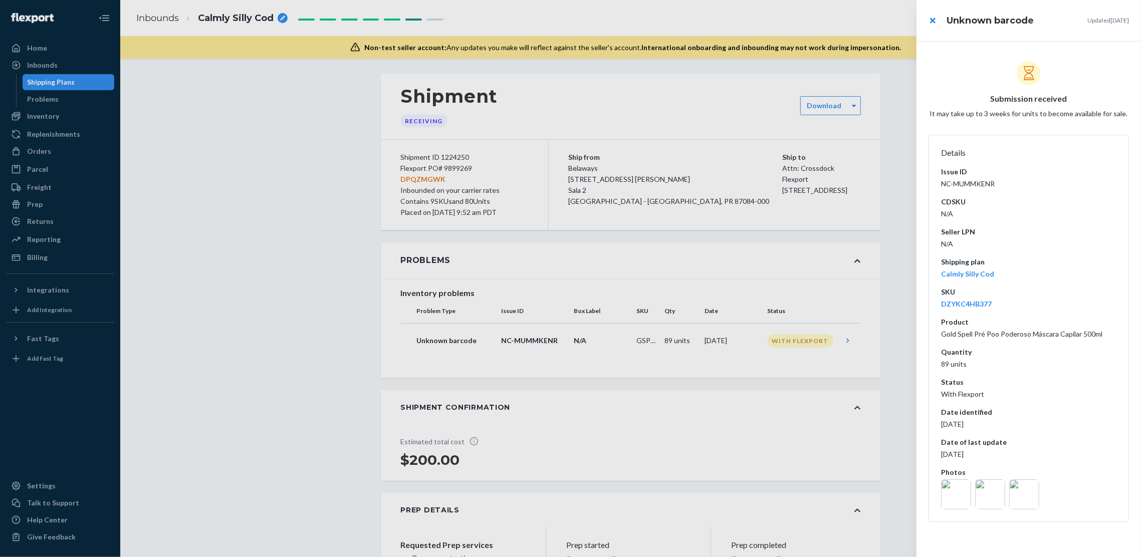
click at [897, 205] on div at bounding box center [570, 278] width 1141 height 557
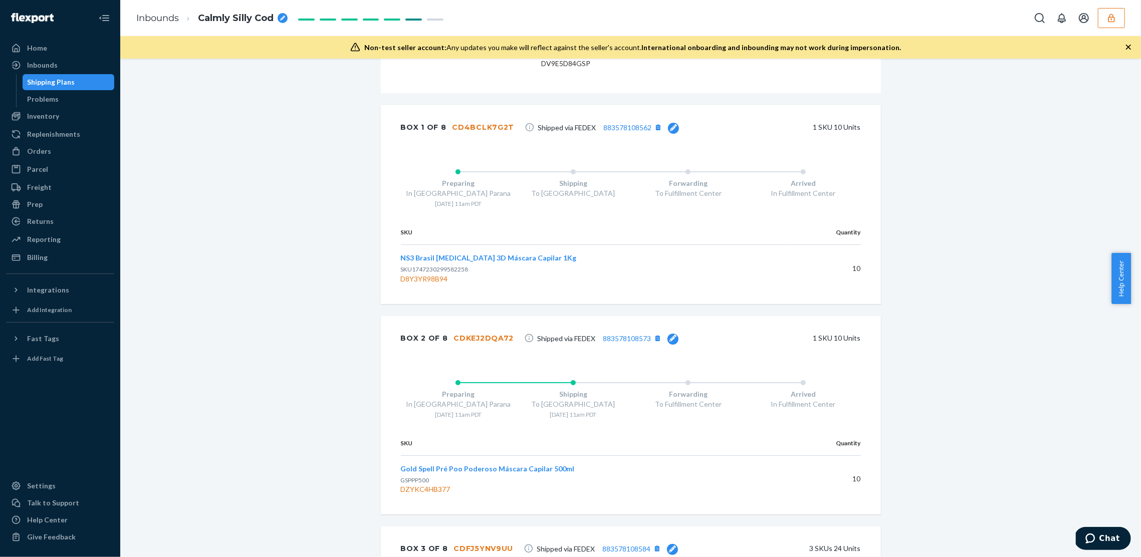
scroll to position [1469, 0]
click at [875, 333] on div "Box 2 of 8 CDKEJ2DQA72 Shipped via FEDEX 883578108573 1 SKU 10 Units" at bounding box center [631, 336] width 500 height 44
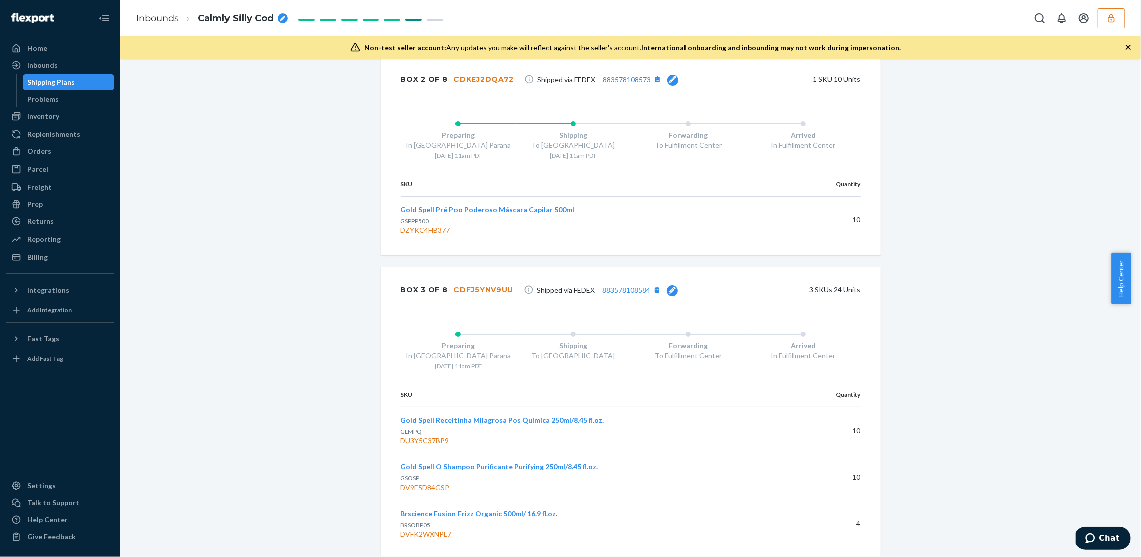
scroll to position [1727, 0]
click at [929, 293] on div "Shipment Receiving Download Shipment ID 1224250 Flexport PO# 9899269 DPQZMGWK I…" at bounding box center [631, 114] width 1006 height 3535
